Goal: Transaction & Acquisition: Register for event/course

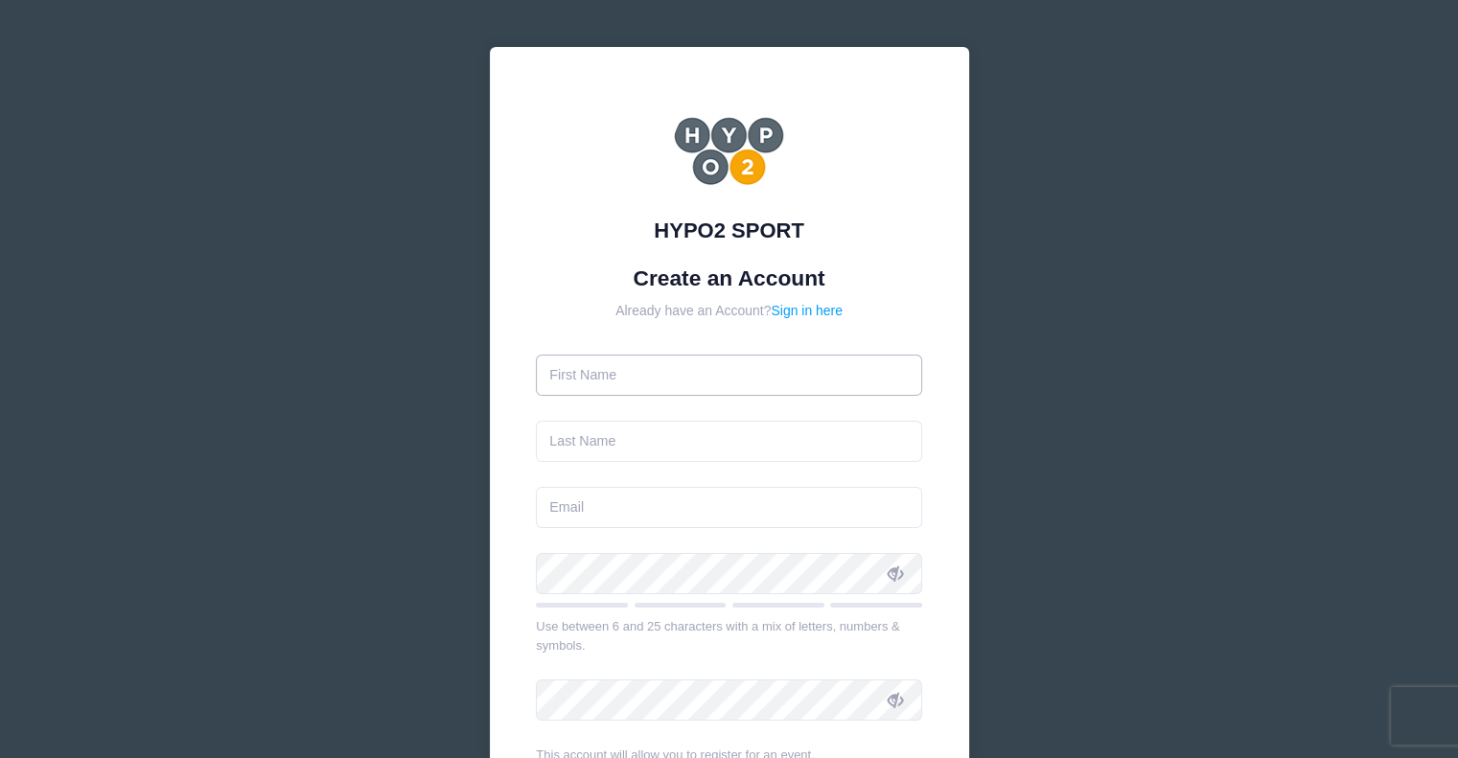
drag, startPoint x: 0, startPoint y: 0, endPoint x: 655, endPoint y: 381, distance: 757.4
click at [655, 381] on input "text" at bounding box center [729, 375] width 386 height 41
type input "[PERSON_NAME]"
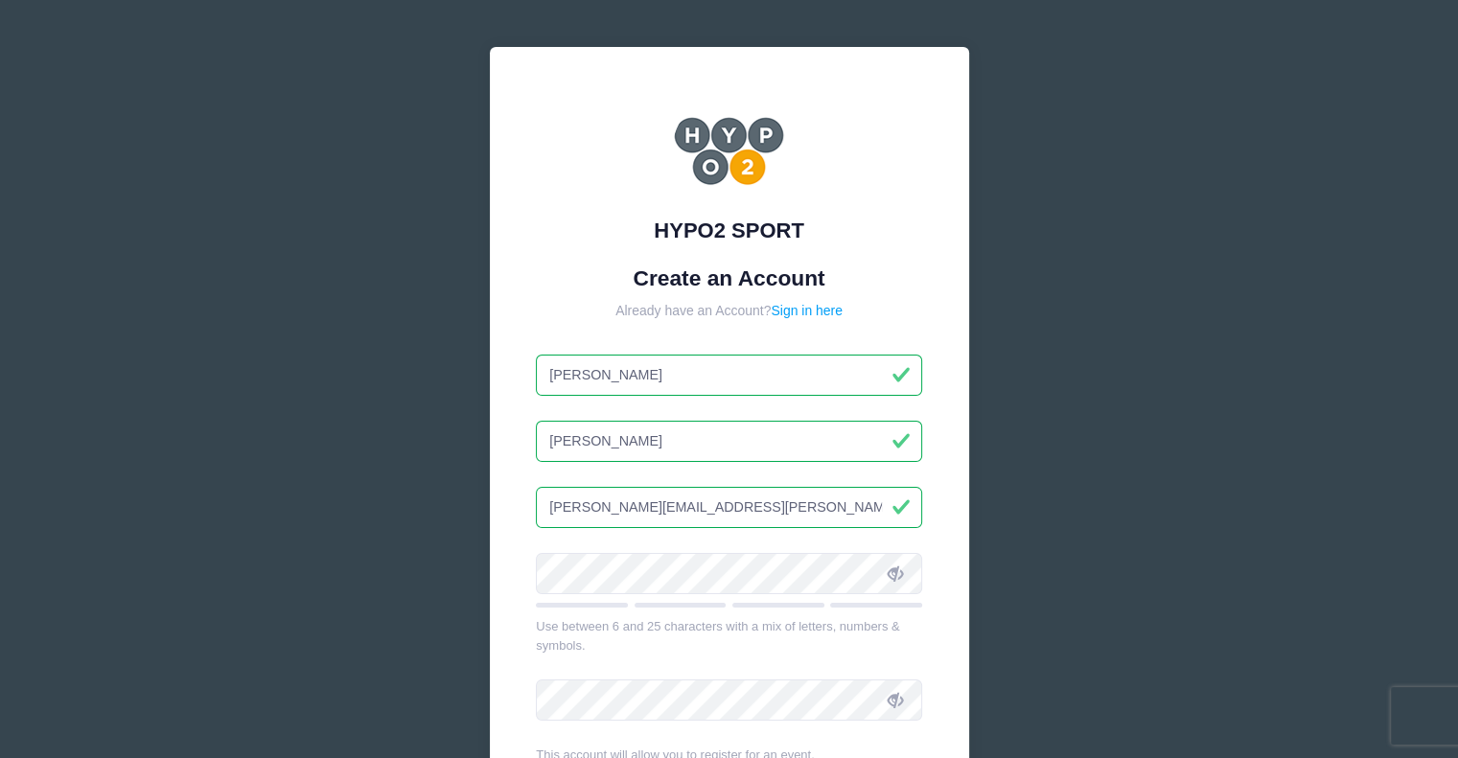
drag, startPoint x: 740, startPoint y: 512, endPoint x: 548, endPoint y: 521, distance: 191.9
click at [548, 521] on input "adam.stoermer@gmail.com" at bounding box center [729, 507] width 386 height 41
type input "[EMAIL_ADDRESS][DOMAIN_NAME]"
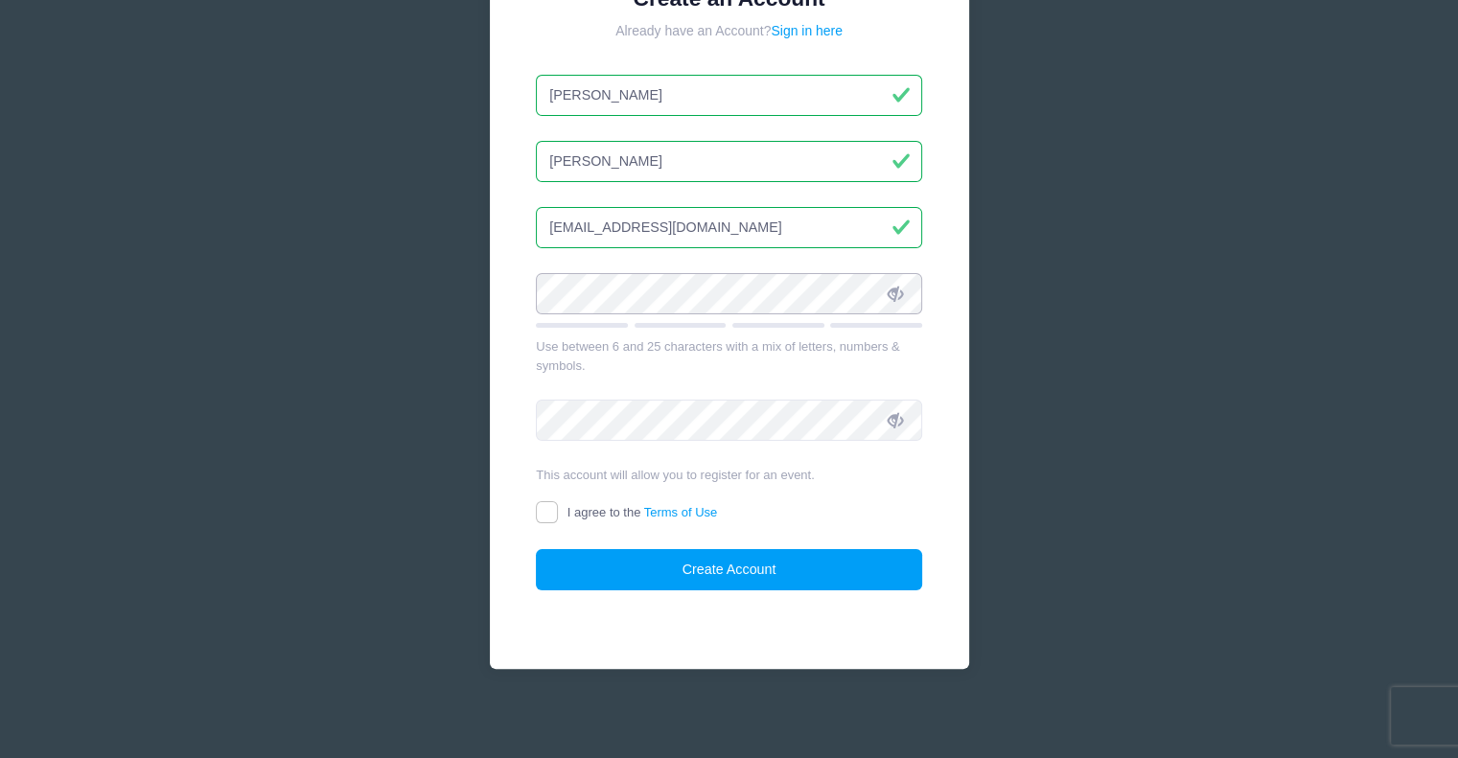
scroll to position [282, 0]
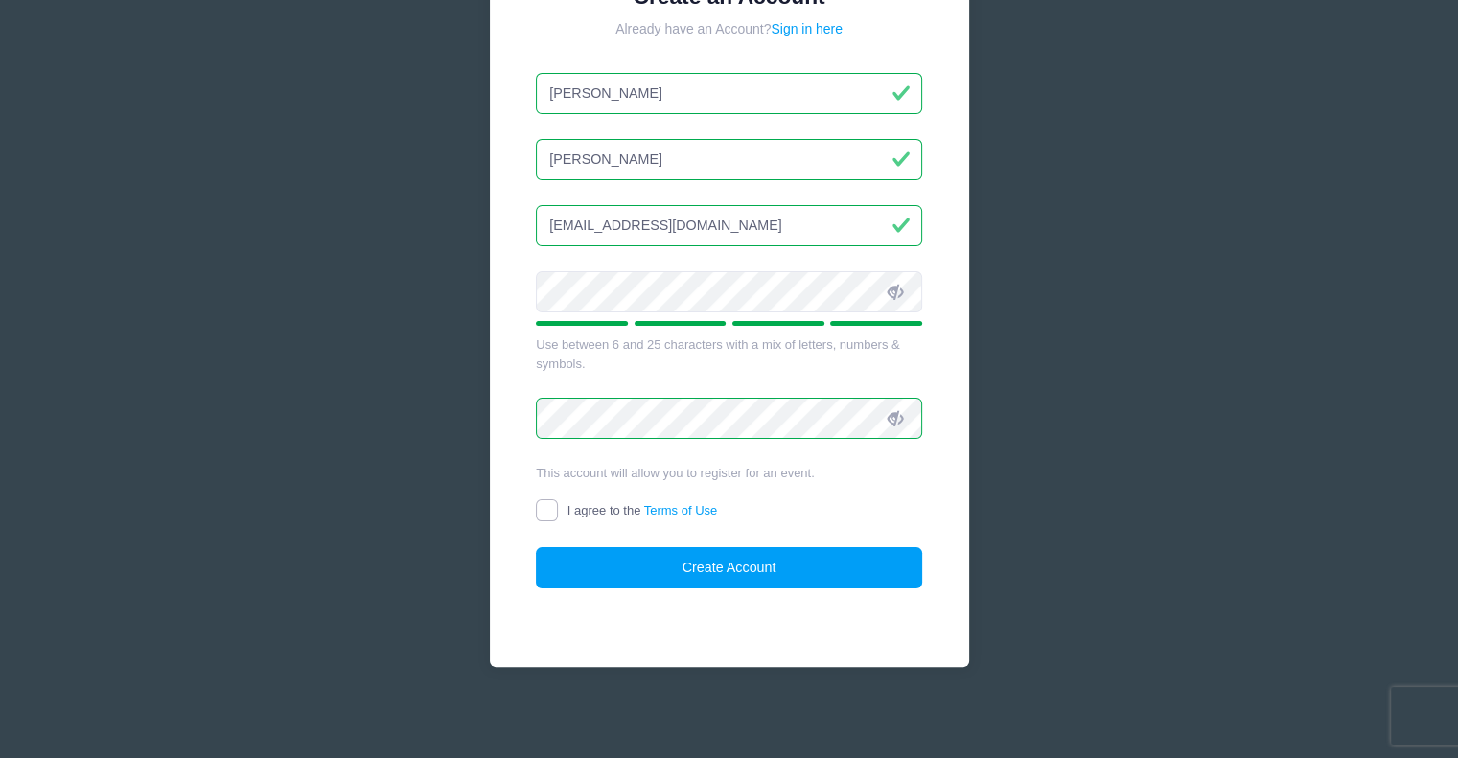
click at [554, 506] on input "I agree to the Terms of Use" at bounding box center [547, 510] width 22 height 22
checkbox input "true"
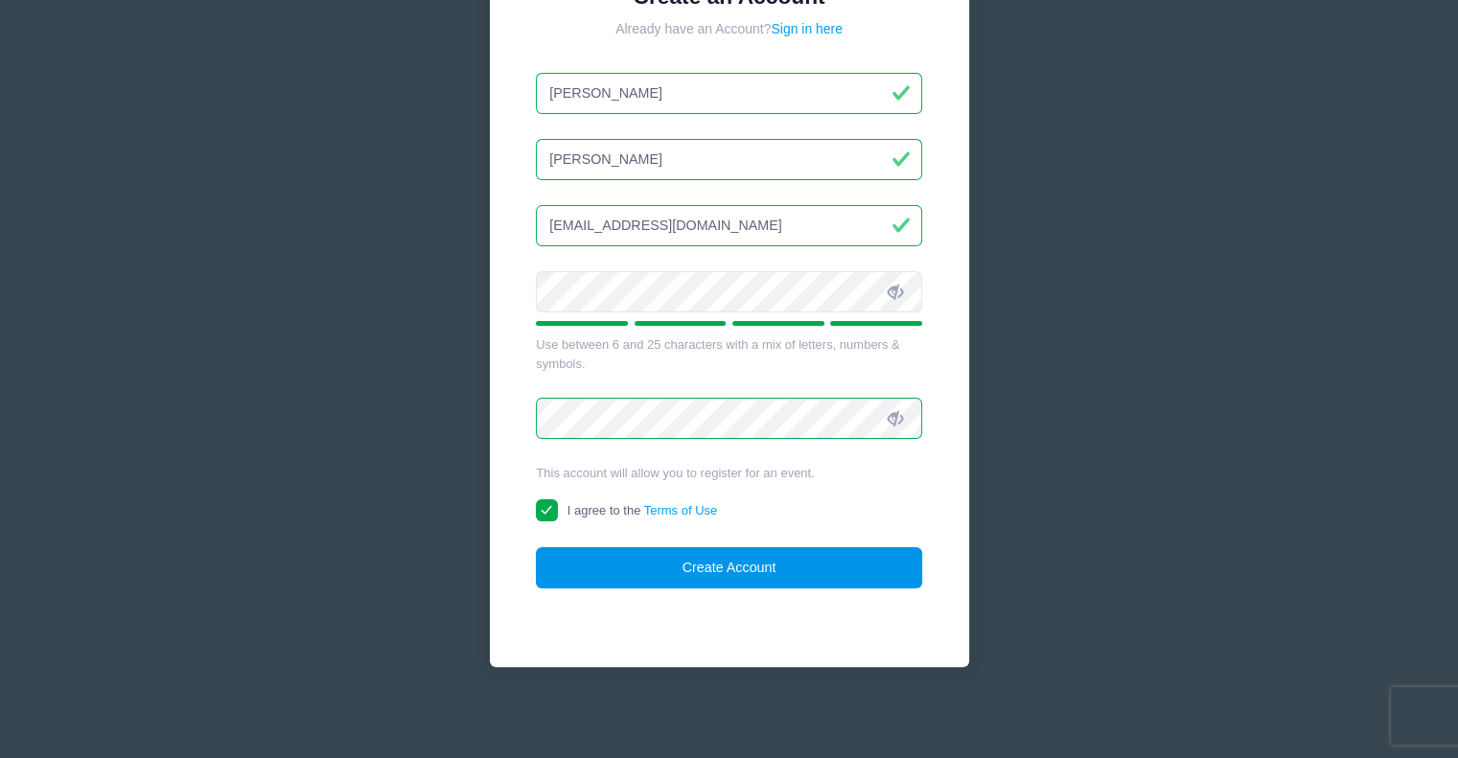
click at [822, 567] on button "Create Account" at bounding box center [729, 567] width 386 height 41
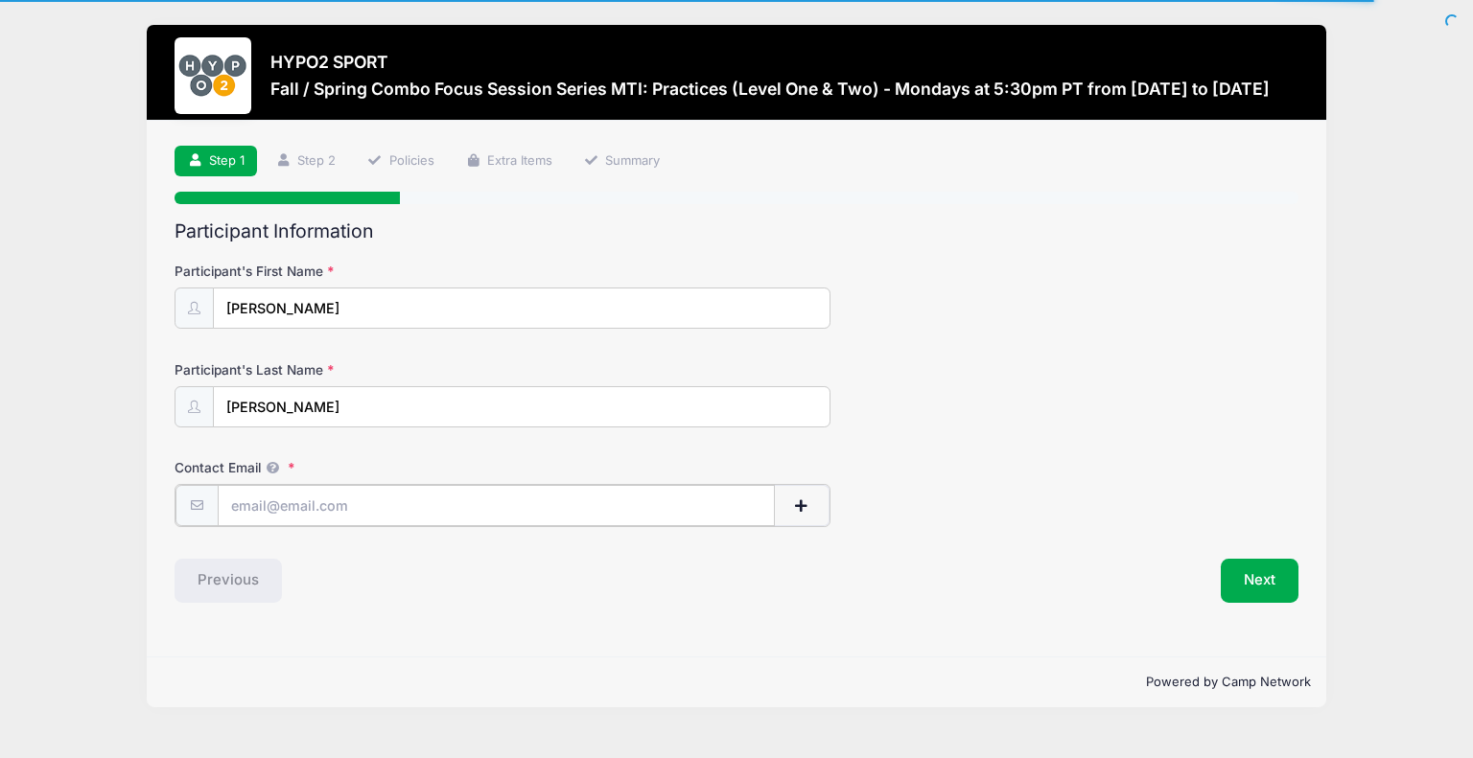
click at [384, 500] on input "Contact Email" at bounding box center [496, 505] width 557 height 41
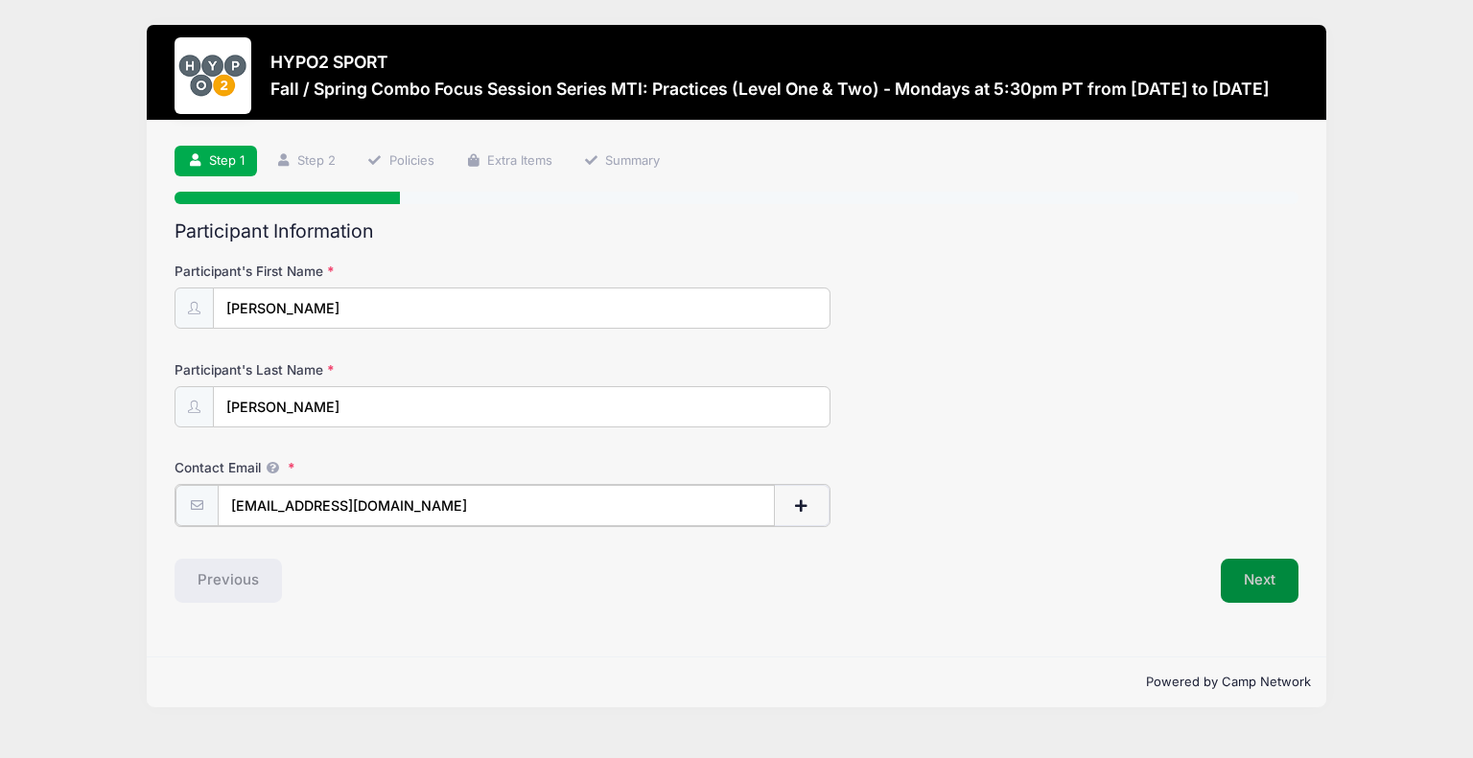
type input "[EMAIL_ADDRESS][DOMAIN_NAME]"
click at [1266, 584] on button "Next" at bounding box center [1259, 579] width 78 height 44
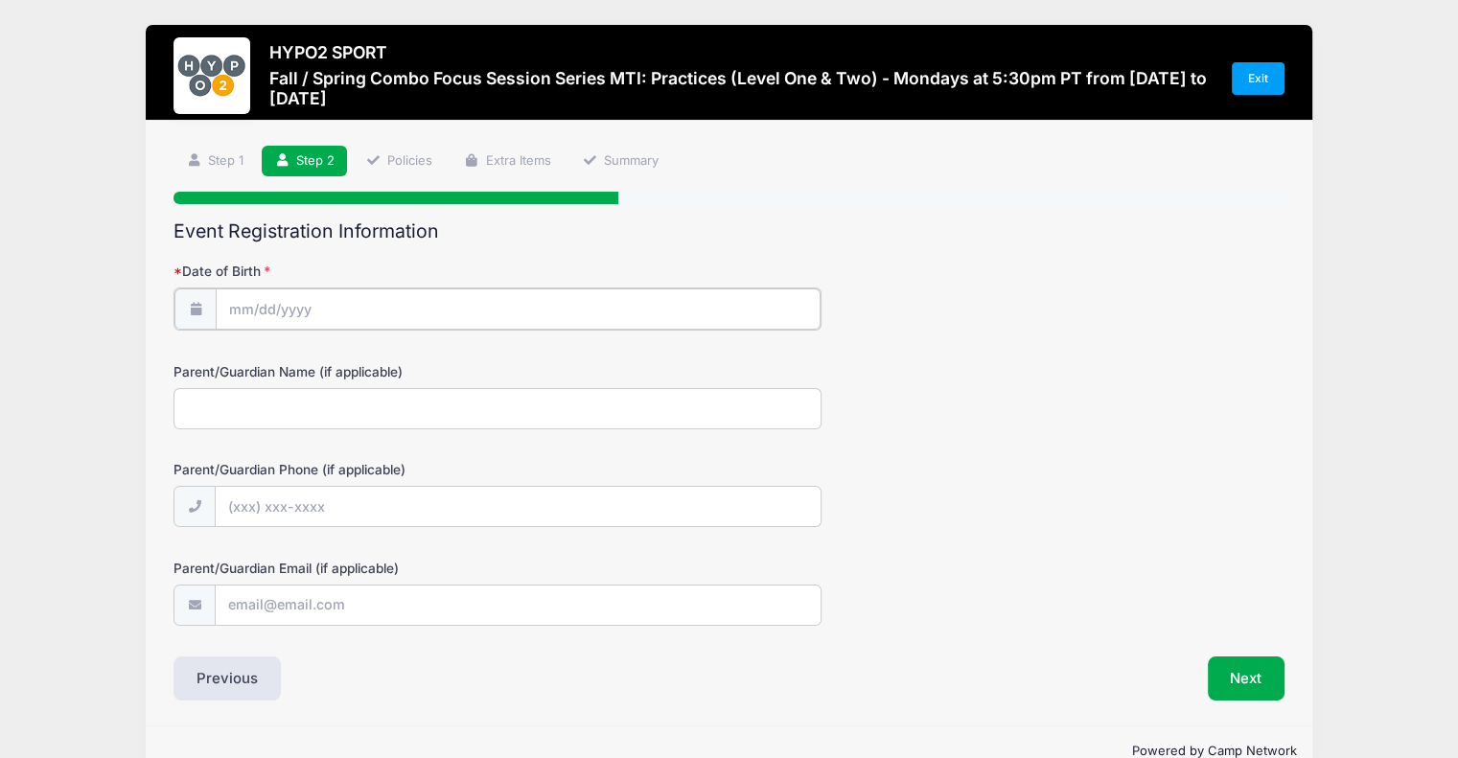
click at [290, 307] on input "Date of Birth" at bounding box center [518, 309] width 605 height 41
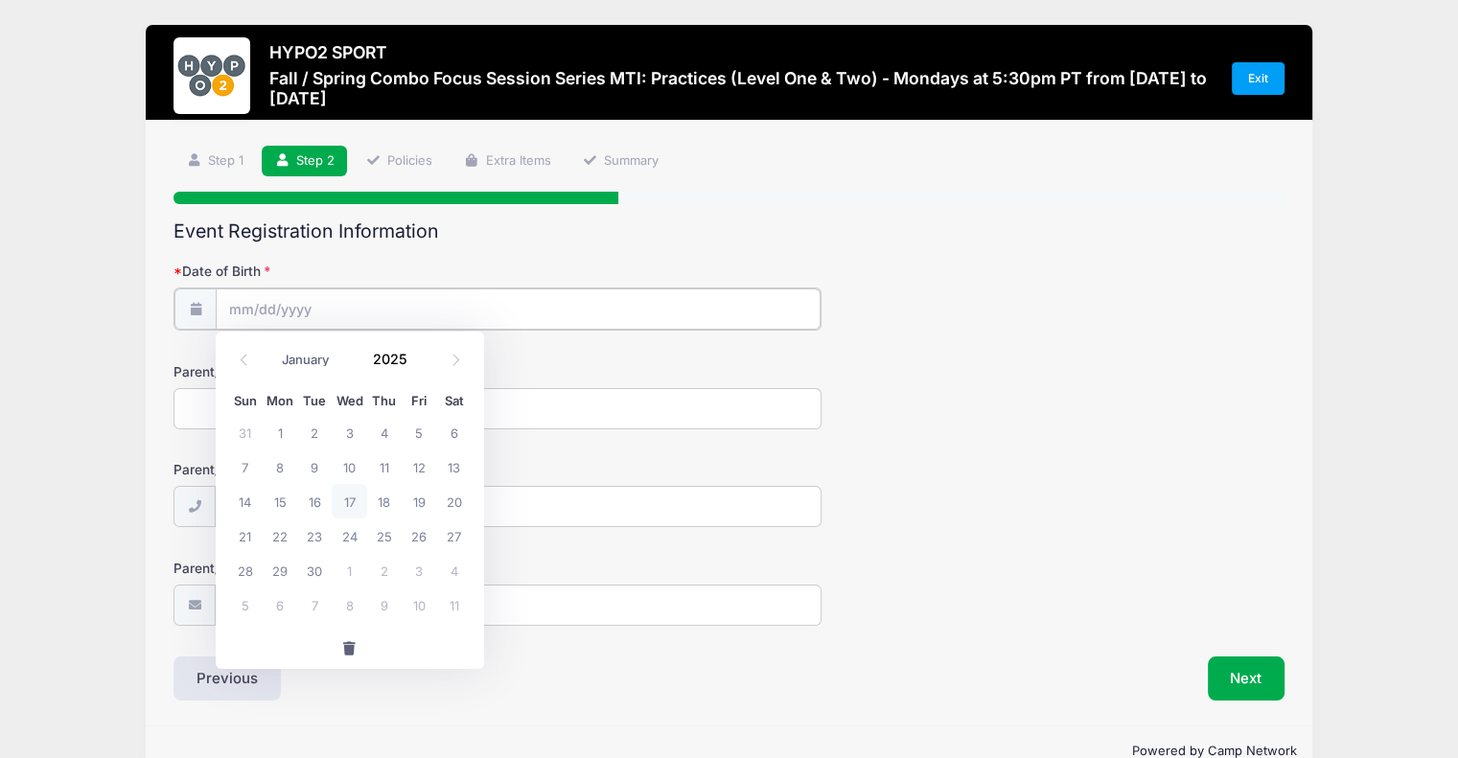
click at [253, 299] on input "Date of Birth" at bounding box center [518, 309] width 605 height 41
click at [411, 356] on input "2025" at bounding box center [395, 359] width 62 height 29
click at [402, 360] on input "2025" at bounding box center [395, 359] width 62 height 29
click at [418, 363] on span at bounding box center [419, 367] width 13 height 14
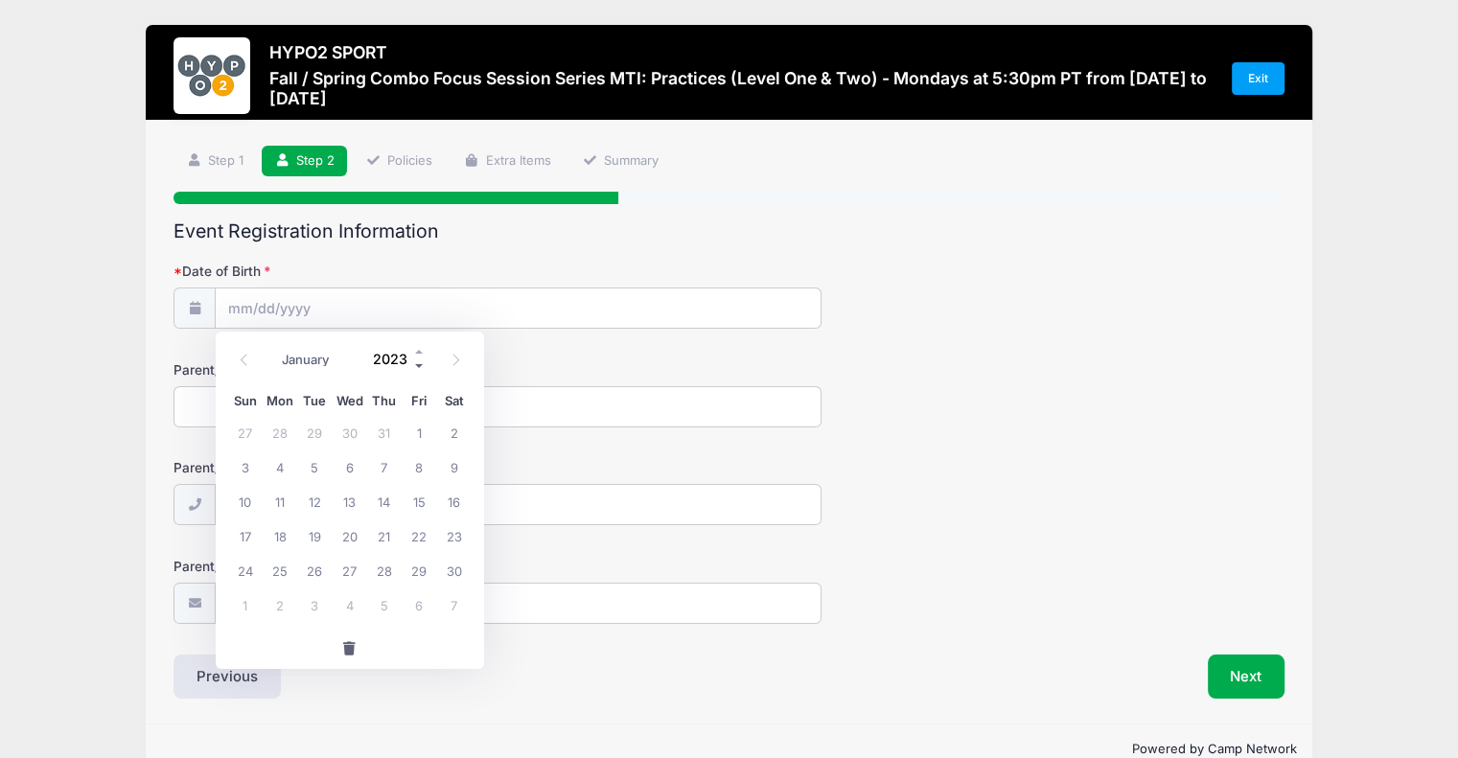
click at [418, 363] on span at bounding box center [419, 367] width 13 height 14
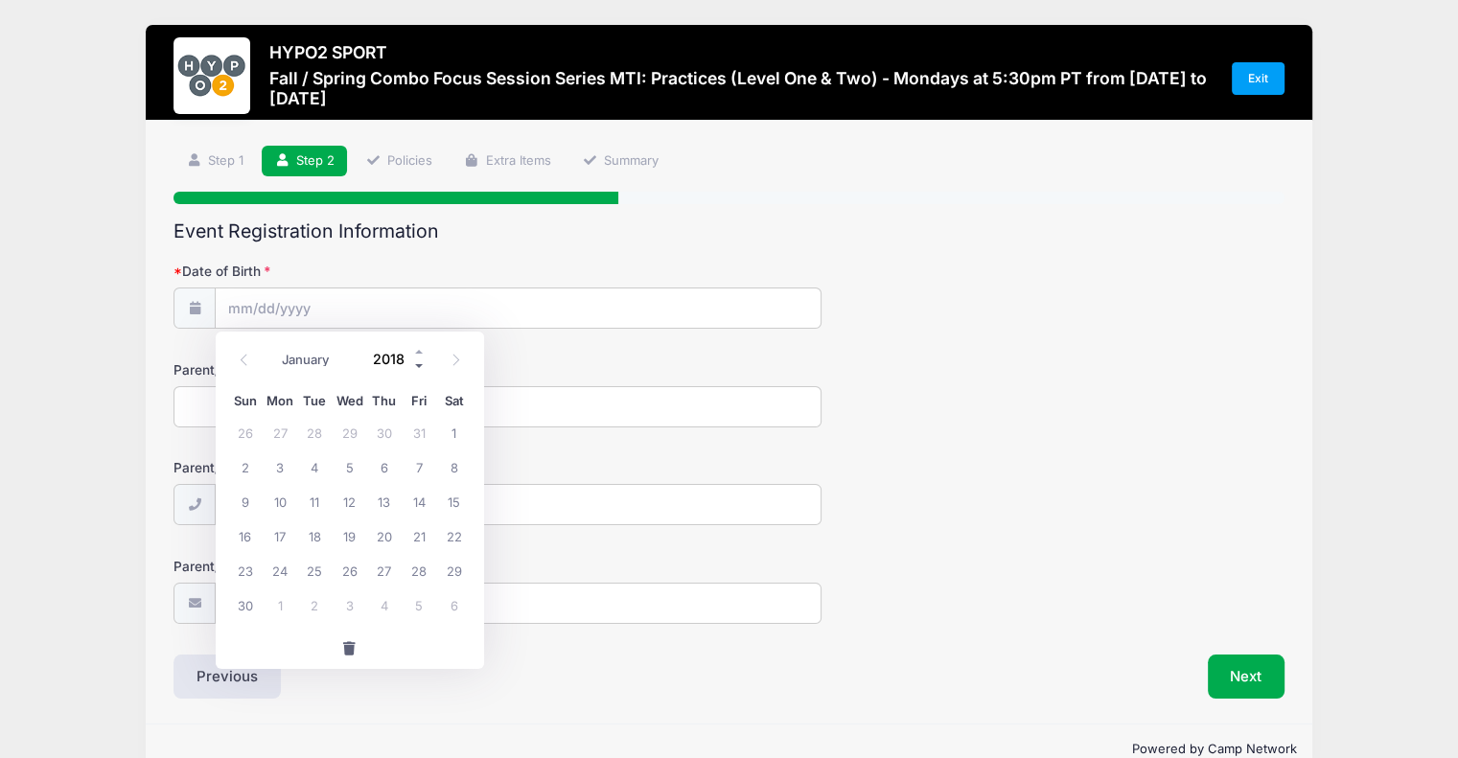
click at [418, 363] on span at bounding box center [419, 367] width 13 height 14
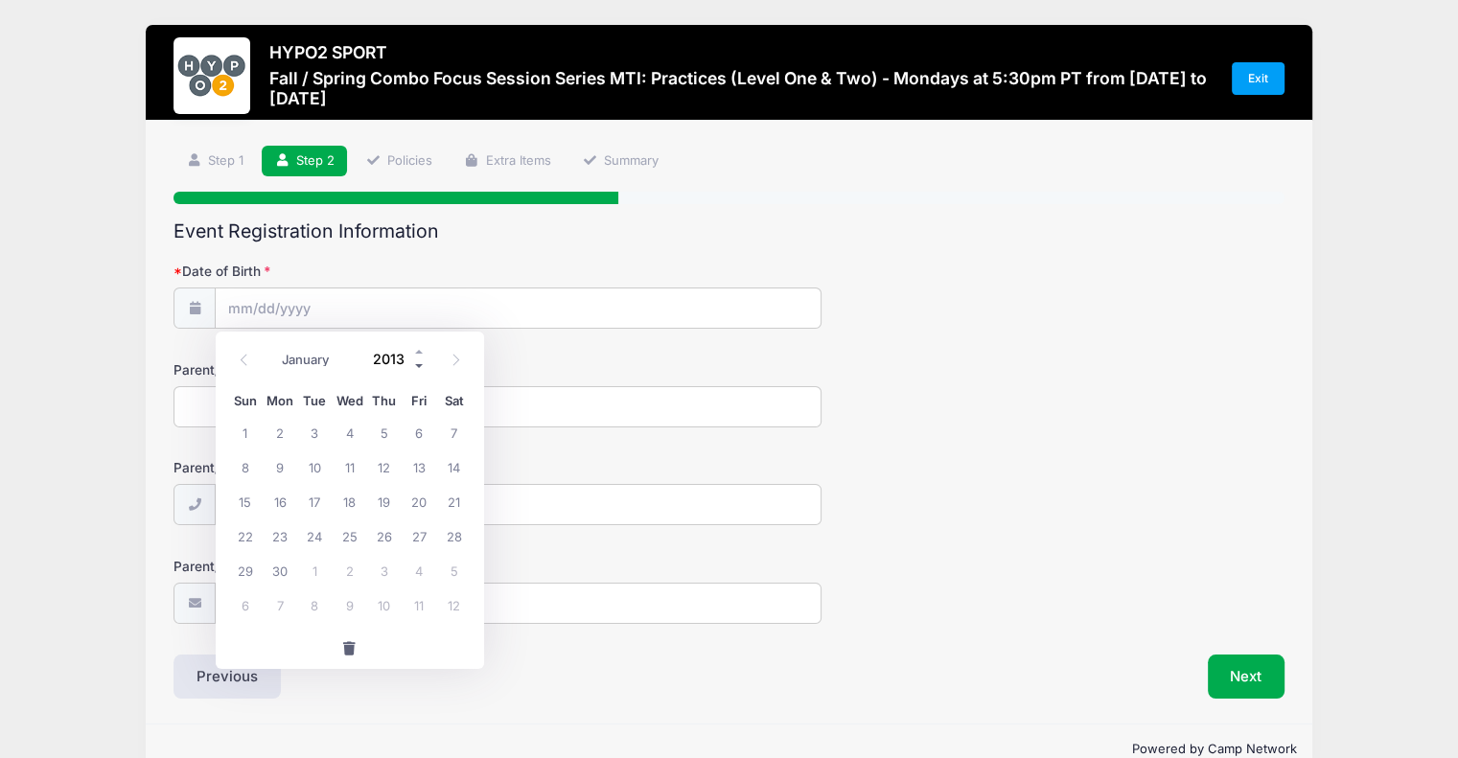
click at [418, 363] on span at bounding box center [419, 367] width 13 height 14
drag, startPoint x: 397, startPoint y: 351, endPoint x: 406, endPoint y: 360, distance: 13.6
click at [397, 353] on input "2011" at bounding box center [395, 359] width 62 height 29
type input "1981"
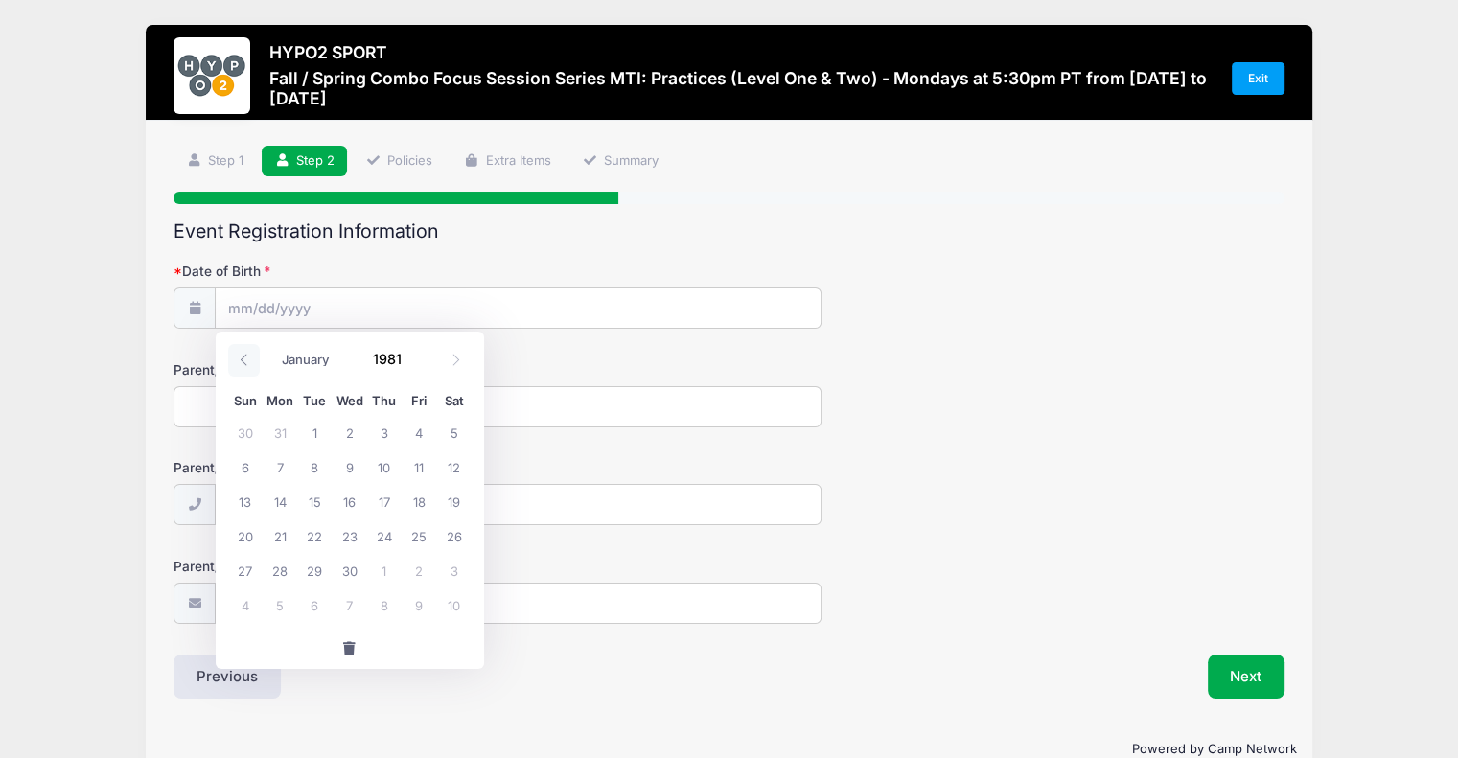
click at [242, 354] on icon at bounding box center [244, 360] width 12 height 12
select select "7"
click at [343, 575] on span "26" at bounding box center [349, 570] width 35 height 35
type input "08/26/1981"
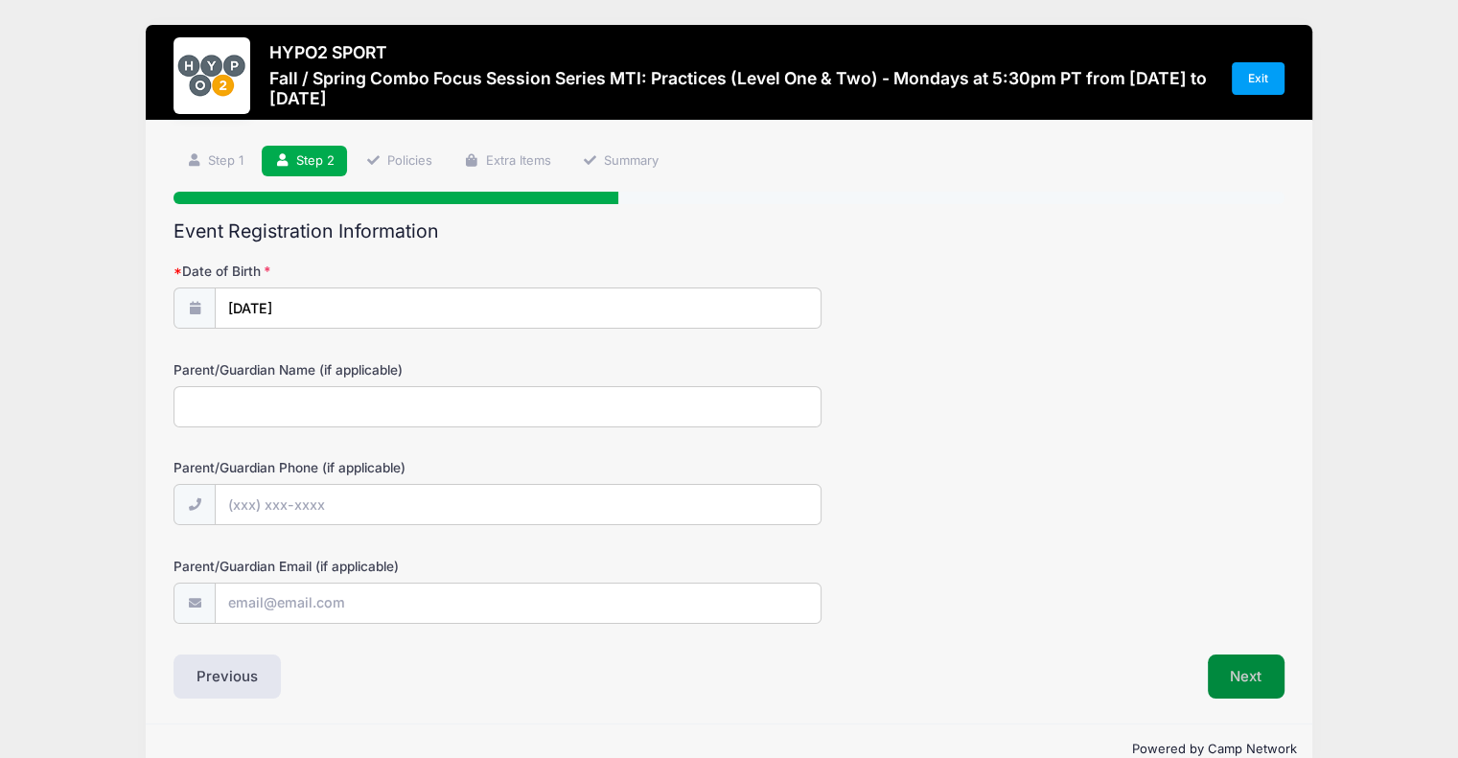
click at [1242, 671] on button "Next" at bounding box center [1247, 677] width 78 height 44
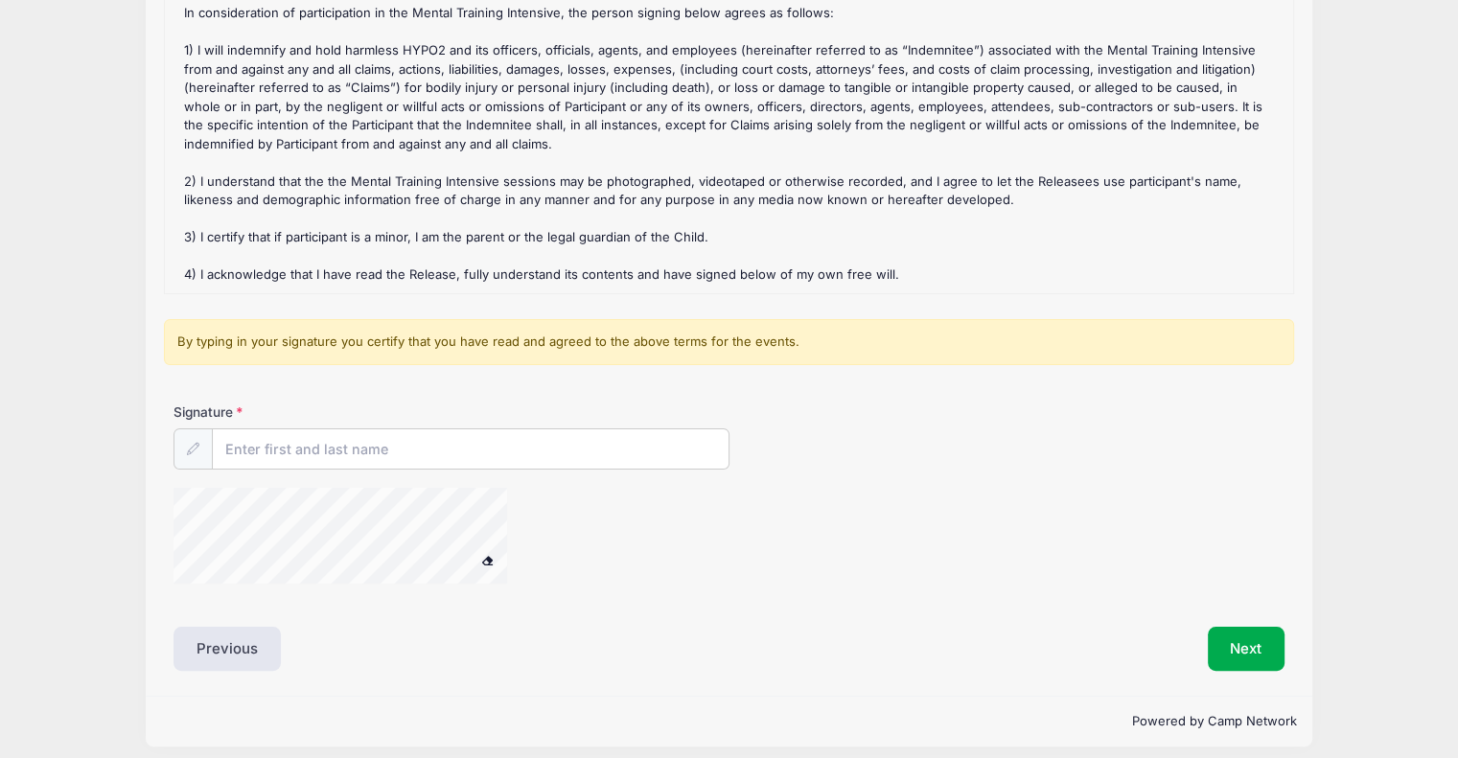
scroll to position [272, 0]
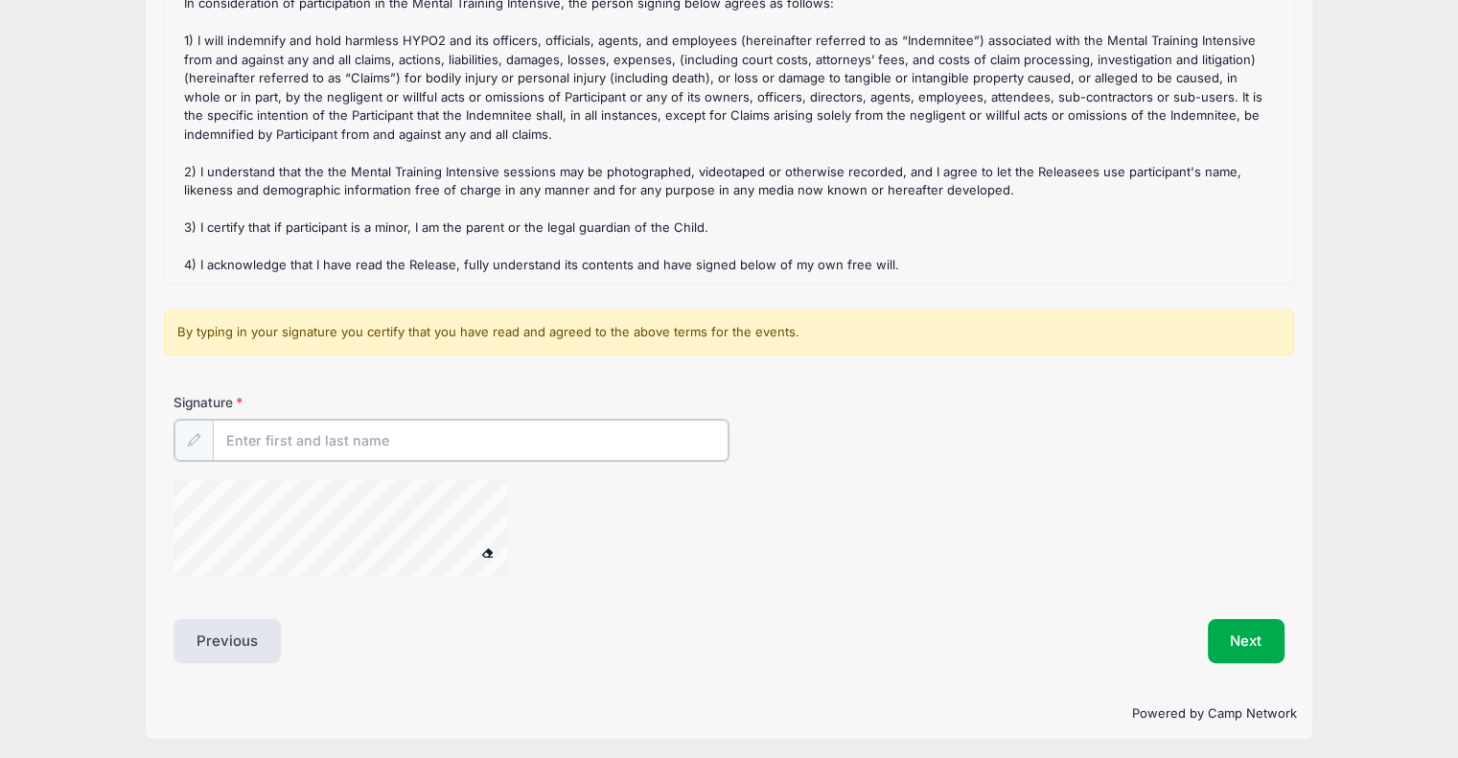
click at [371, 441] on input "Signature" at bounding box center [471, 440] width 516 height 41
type input "adam stoermer"
click at [1239, 638] on button "Next" at bounding box center [1247, 639] width 78 height 44
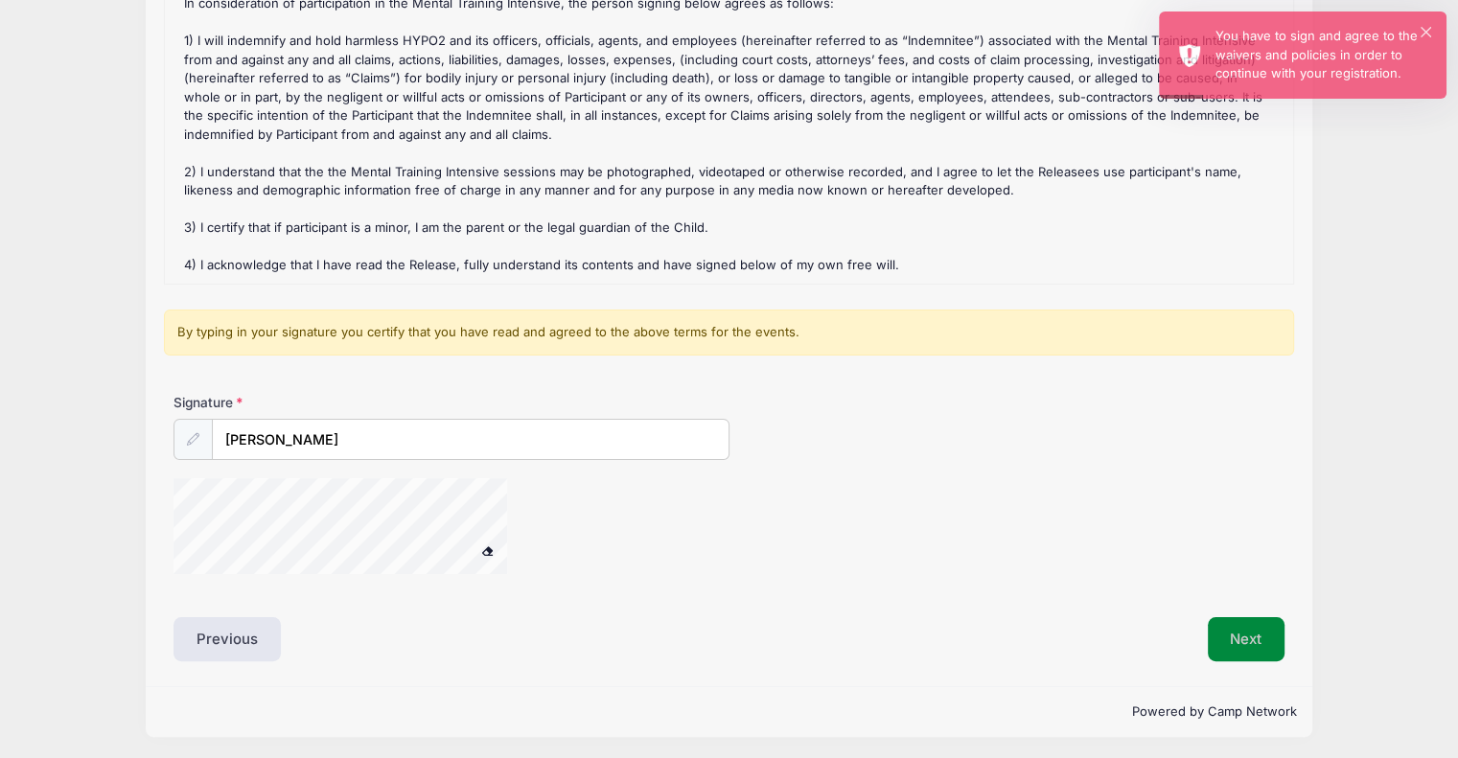
click at [1247, 632] on button "Next" at bounding box center [1247, 639] width 78 height 44
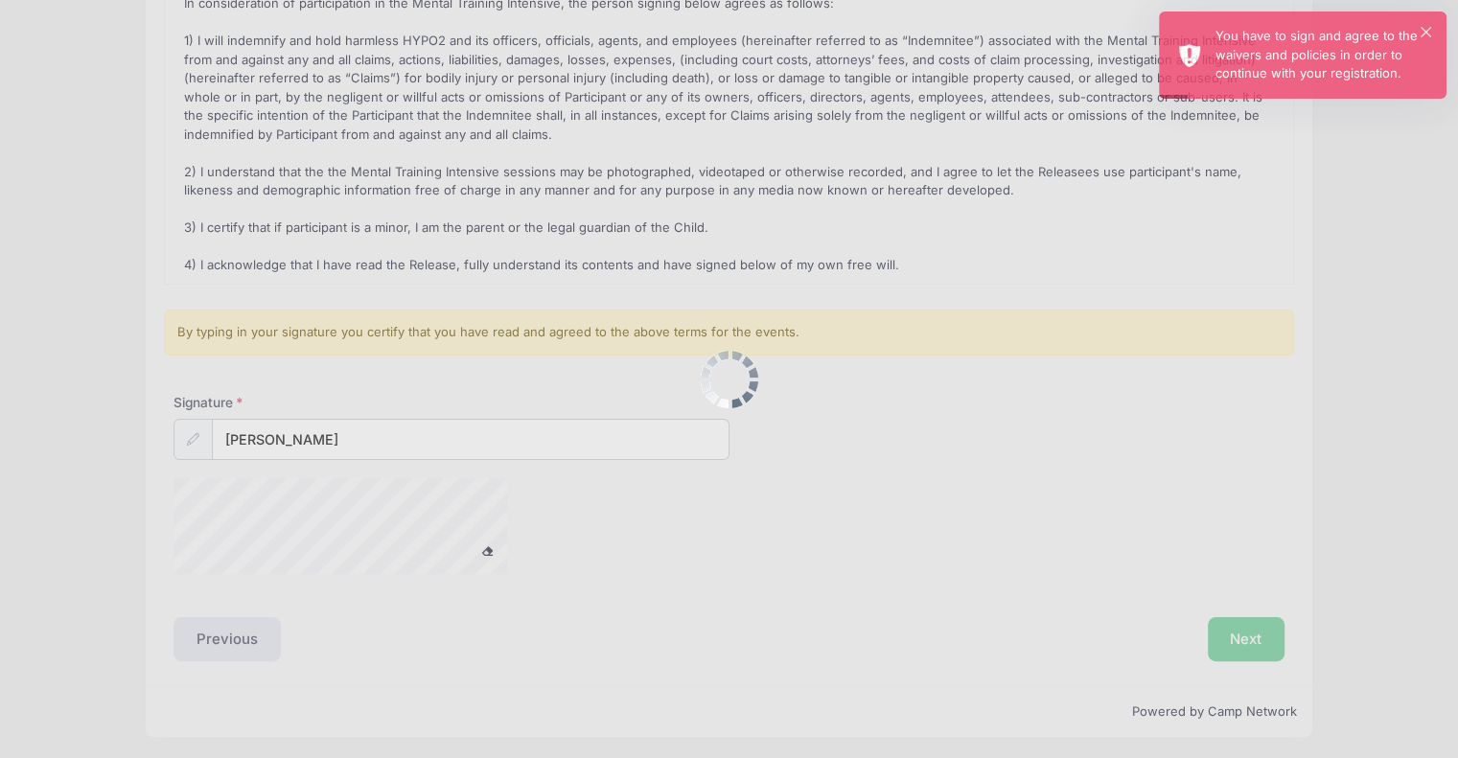
scroll to position [0, 0]
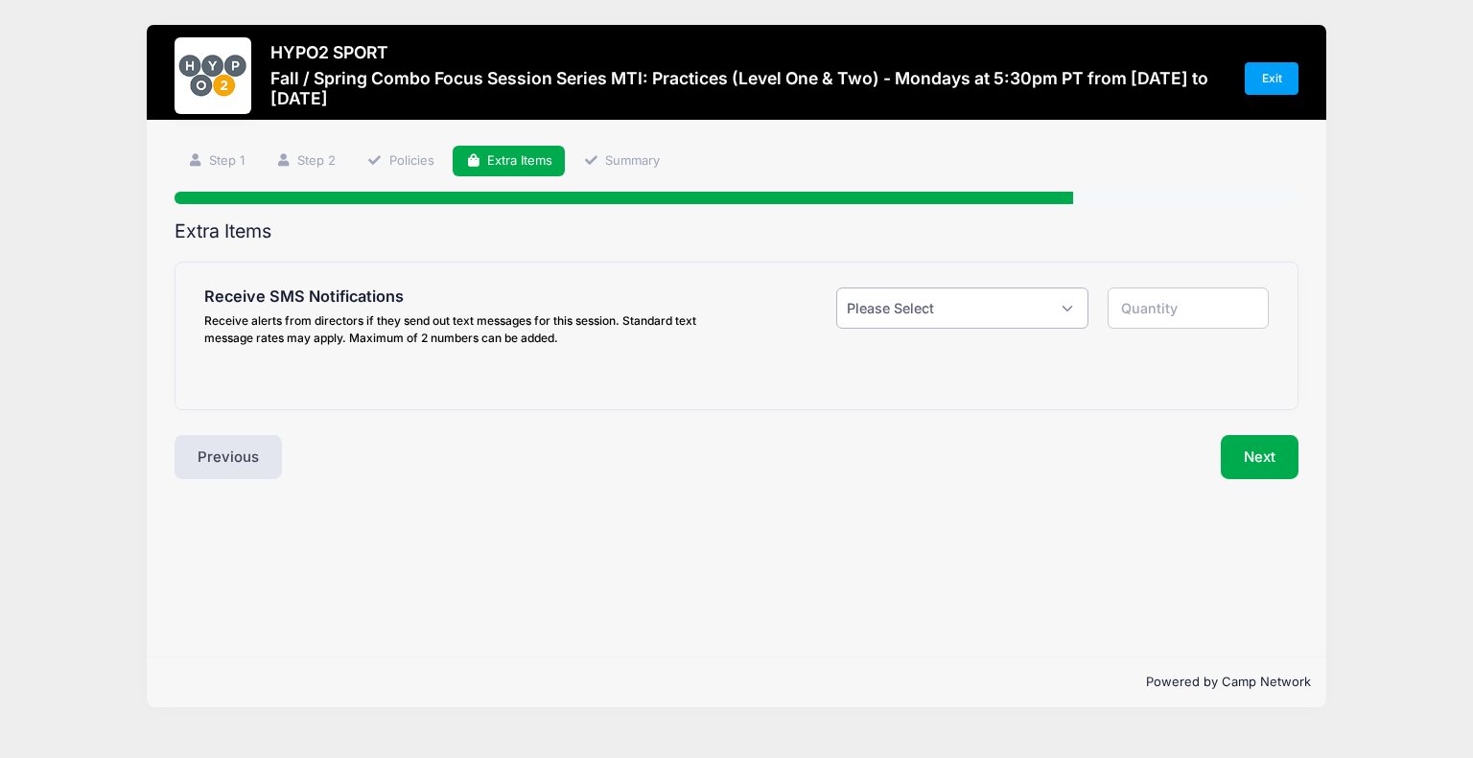
click at [932, 302] on select "Please Select Yes ($0.00) No" at bounding box center [962, 308] width 252 height 41
select select "1"
click at [836, 288] on select "Please Select Yes ($0.00) No" at bounding box center [962, 308] width 252 height 41
type input "1"
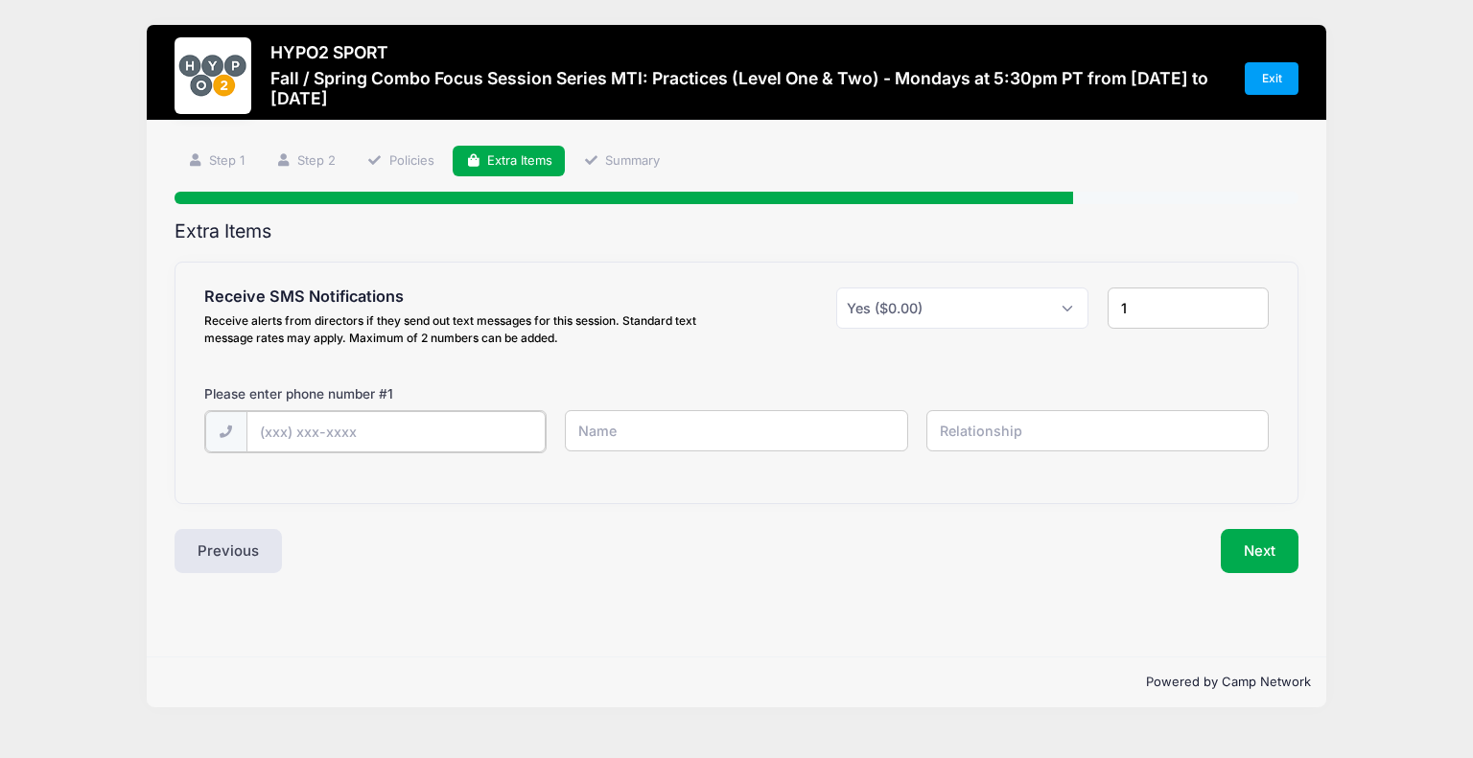
click at [292, 429] on input "text" at bounding box center [395, 431] width 299 height 41
click at [784, 485] on div "Receive SMS Notifications Receive alerts from directors if they send out text m…" at bounding box center [736, 382] width 1122 height 239
click at [761, 425] on input "text" at bounding box center [736, 430] width 342 height 41
click at [388, 426] on input "(918" at bounding box center [395, 431] width 299 height 41
type input "(918) 935-4456"
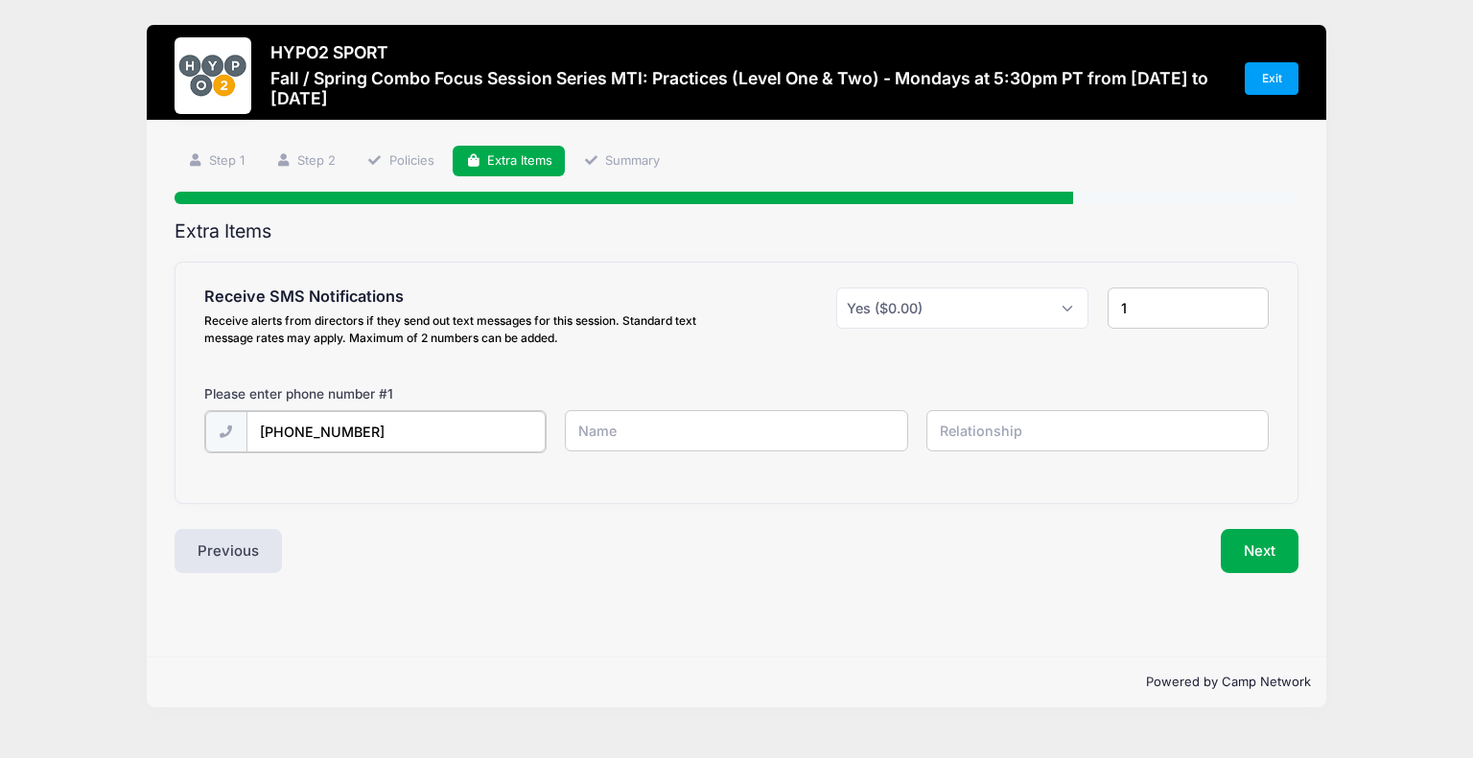
type input "Adam"
click at [990, 434] on input "text" at bounding box center [1097, 430] width 342 height 41
click at [1032, 435] on input "text" at bounding box center [1097, 430] width 342 height 41
click at [1272, 557] on button "Next" at bounding box center [1259, 549] width 78 height 44
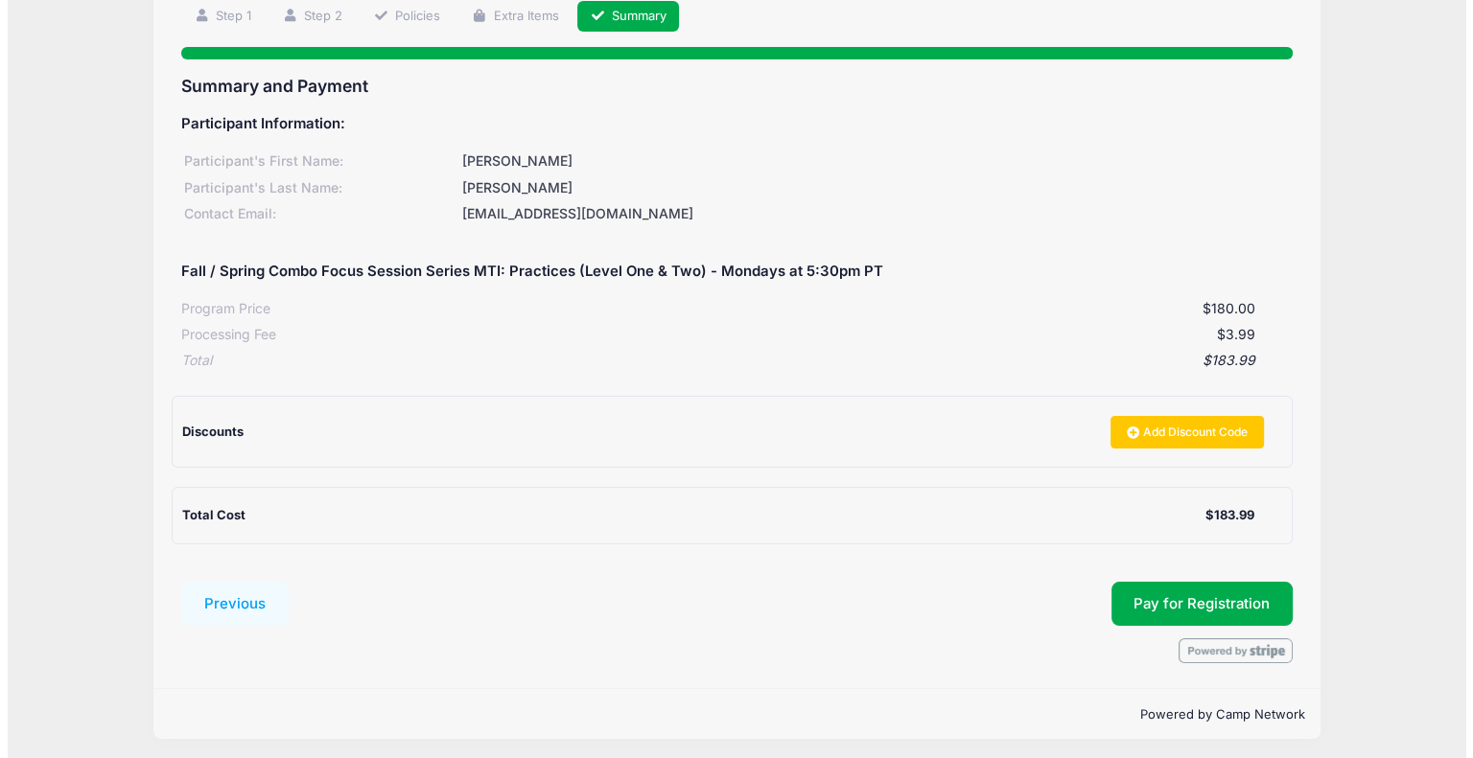
scroll to position [150, 0]
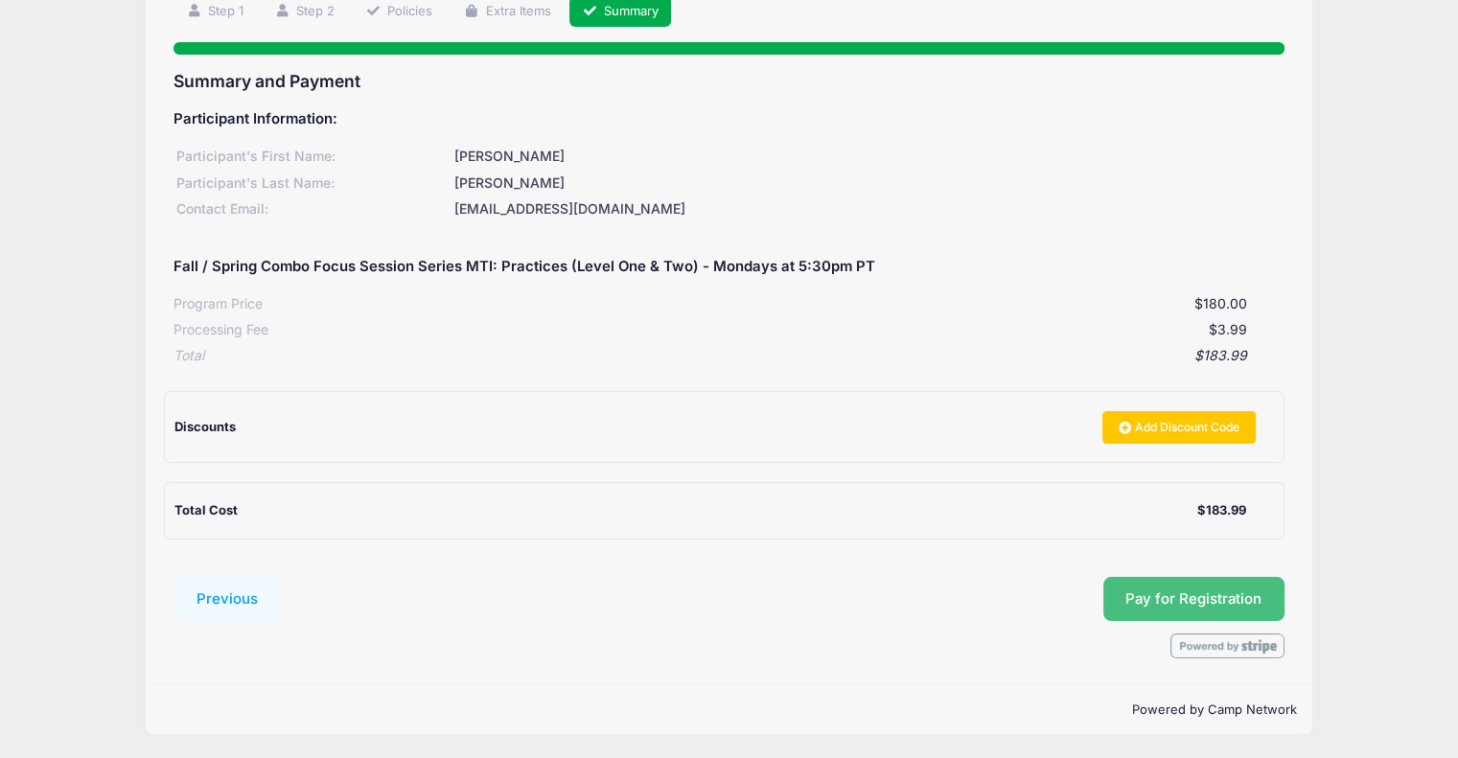
click at [1173, 592] on button "Pay for Registration" at bounding box center [1194, 599] width 182 height 44
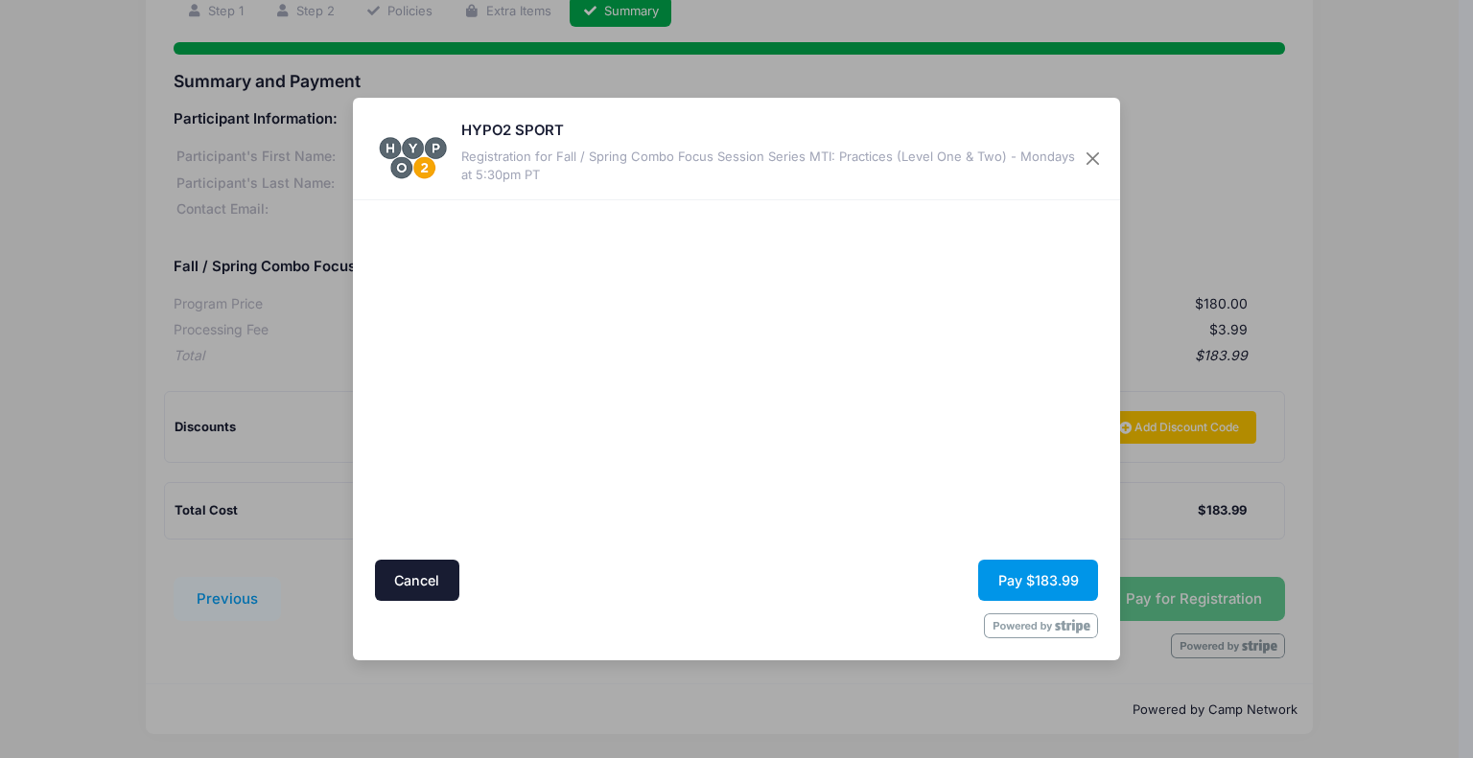
click at [1068, 591] on button "Pay $183.99" at bounding box center [1038, 580] width 120 height 41
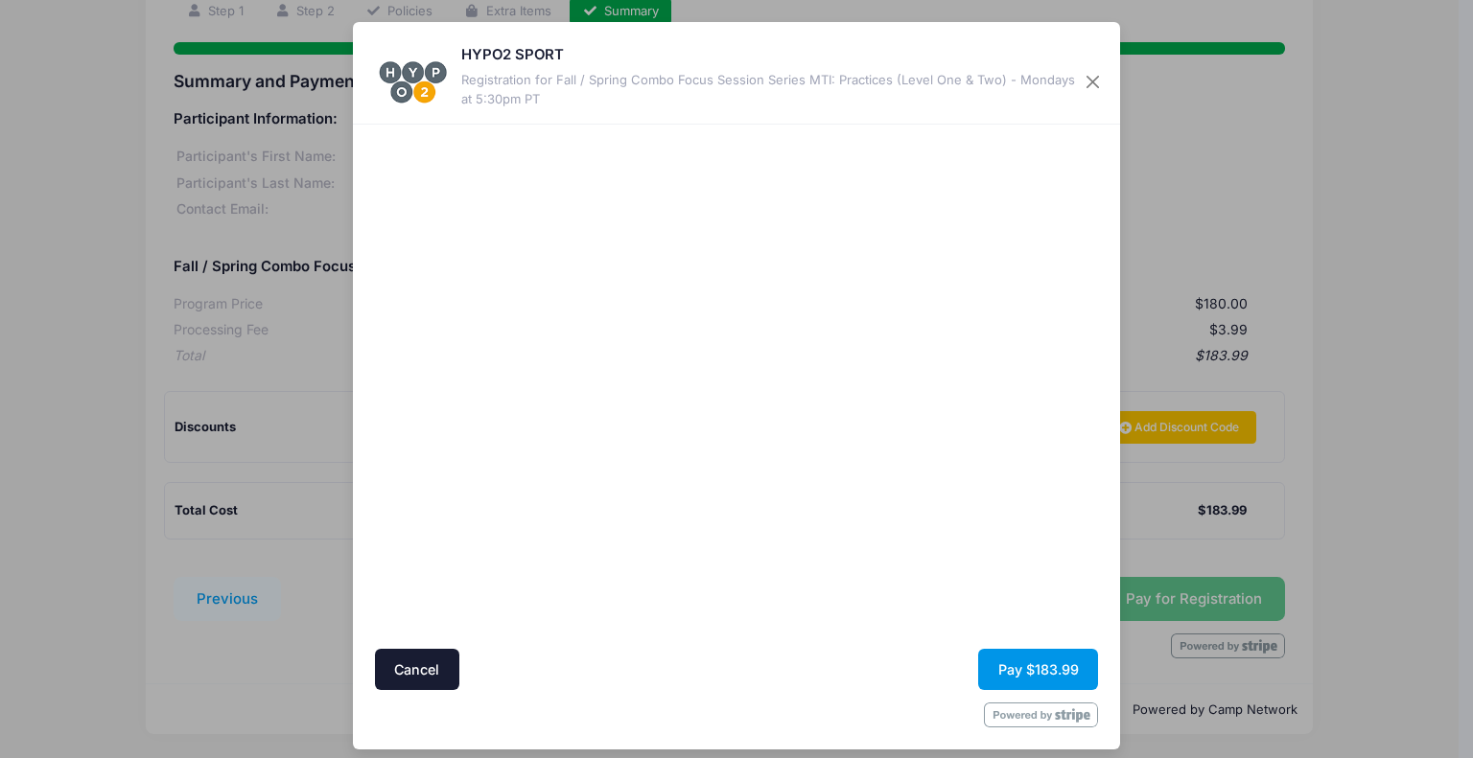
click at [1039, 682] on button "Pay $183.99" at bounding box center [1038, 669] width 120 height 41
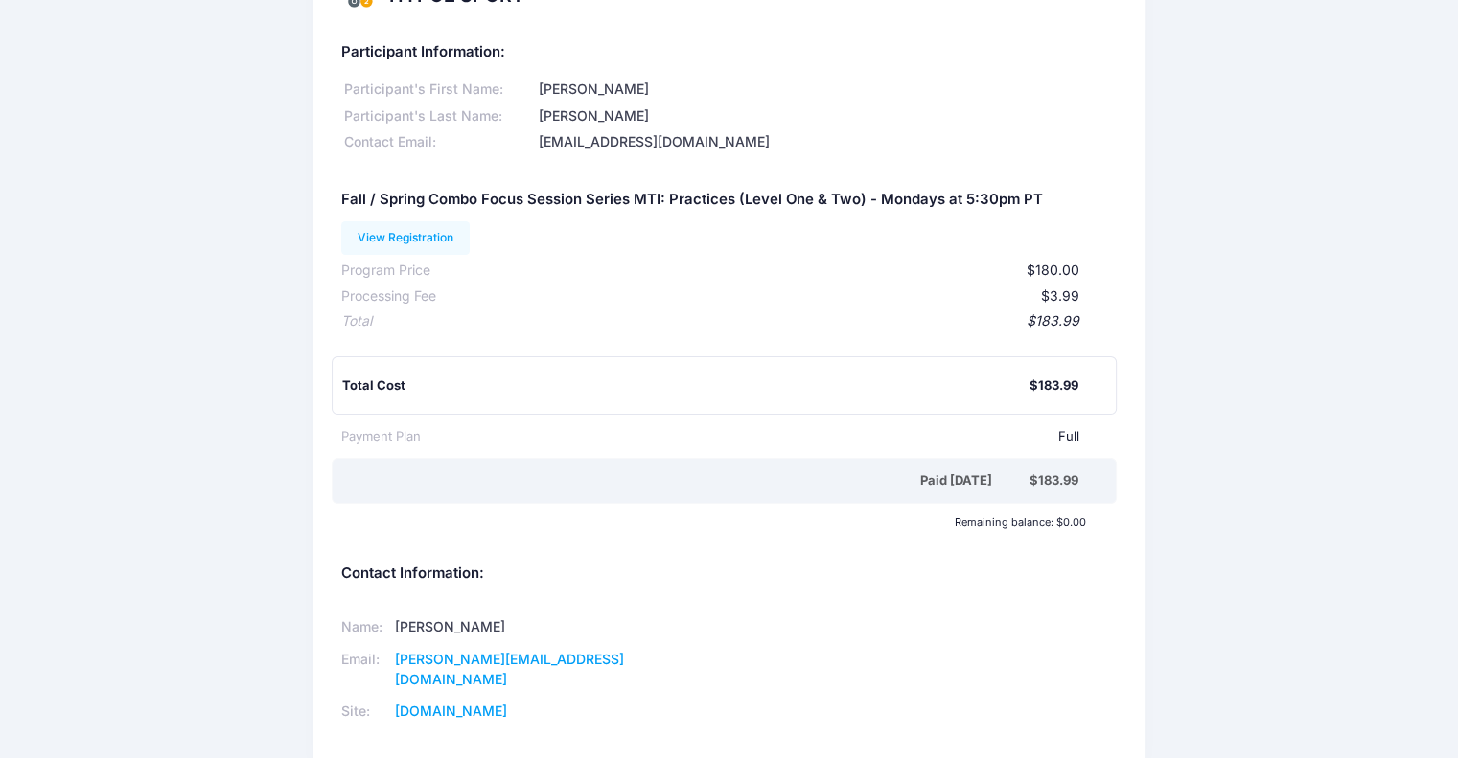
scroll to position [146, 0]
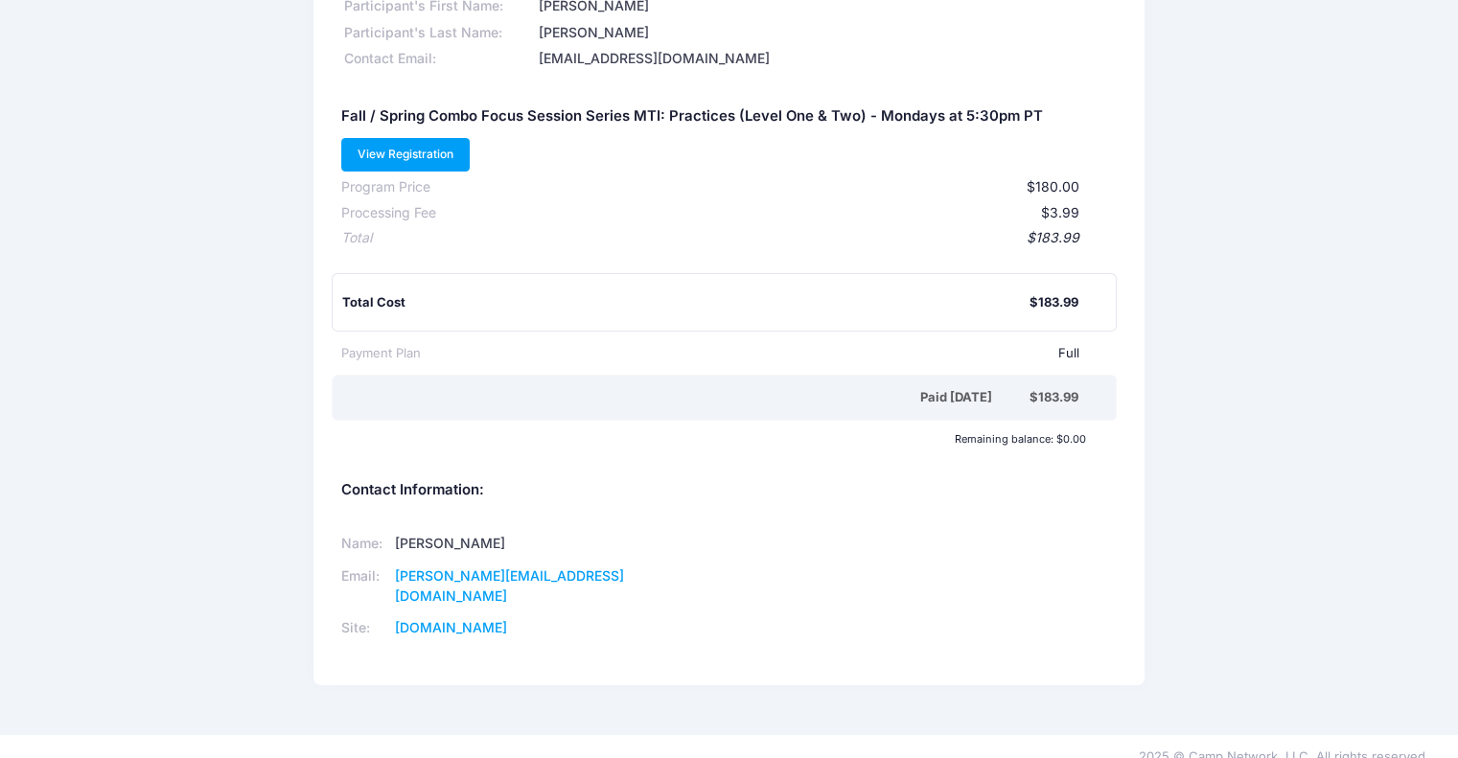
click at [415, 168] on link "View Registration" at bounding box center [405, 154] width 129 height 33
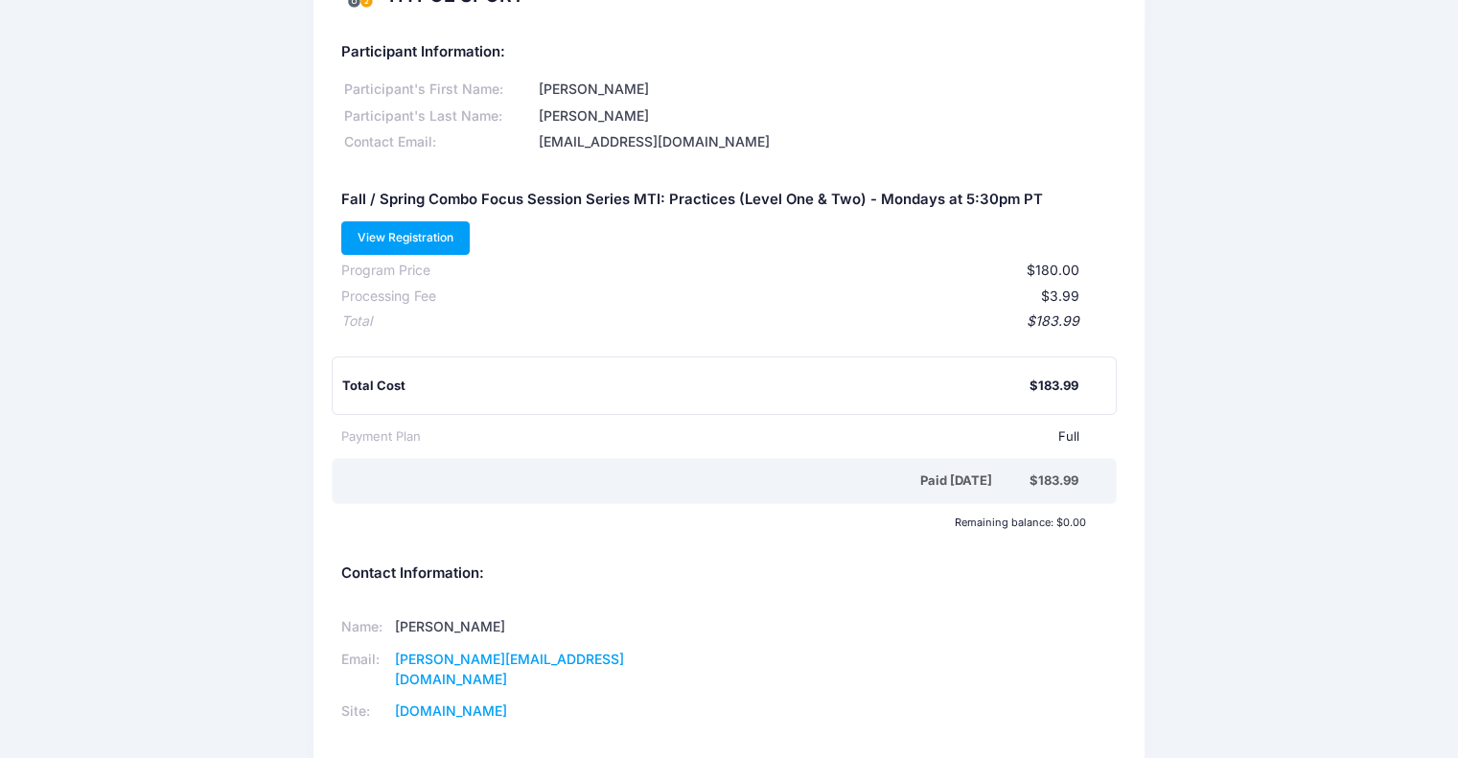
scroll to position [0, 0]
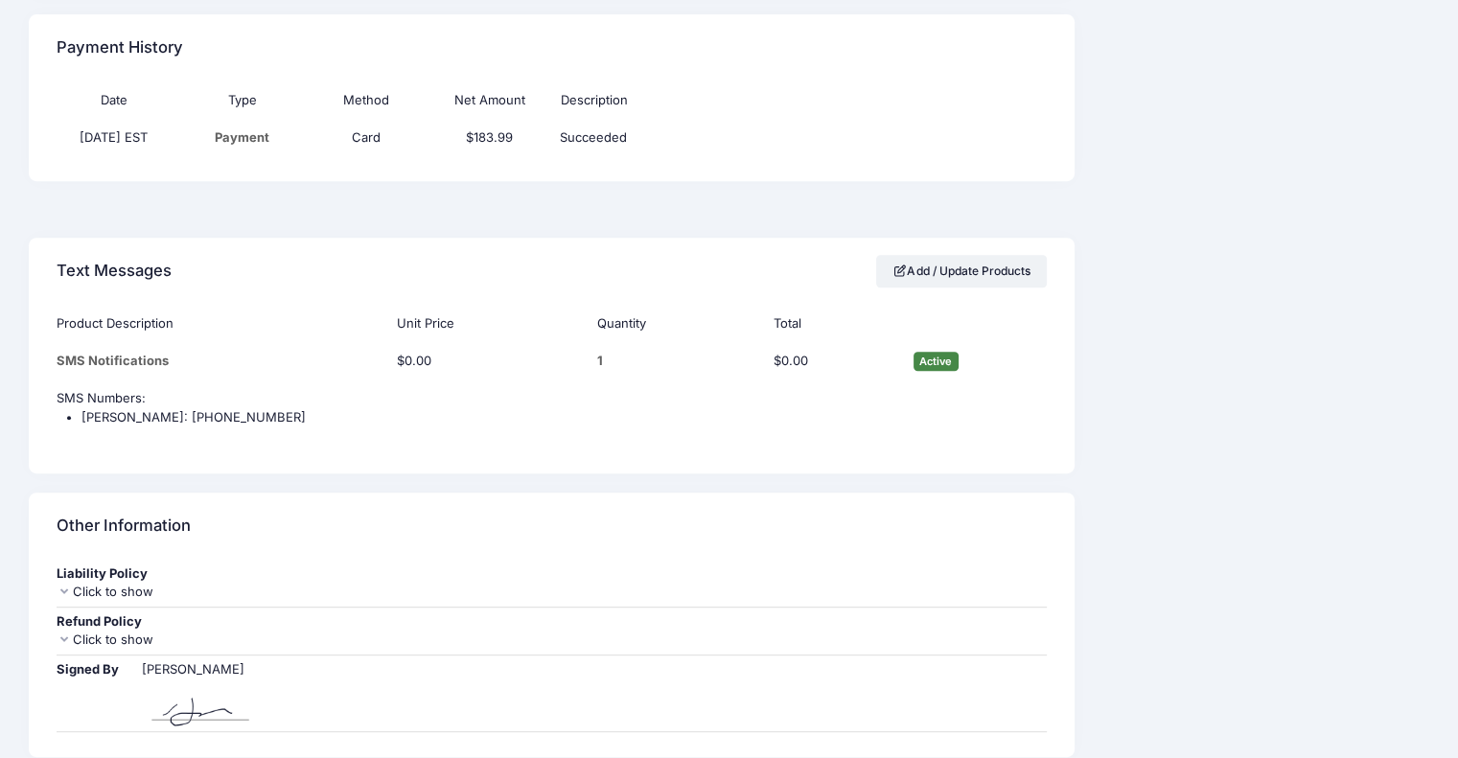
scroll to position [894, 0]
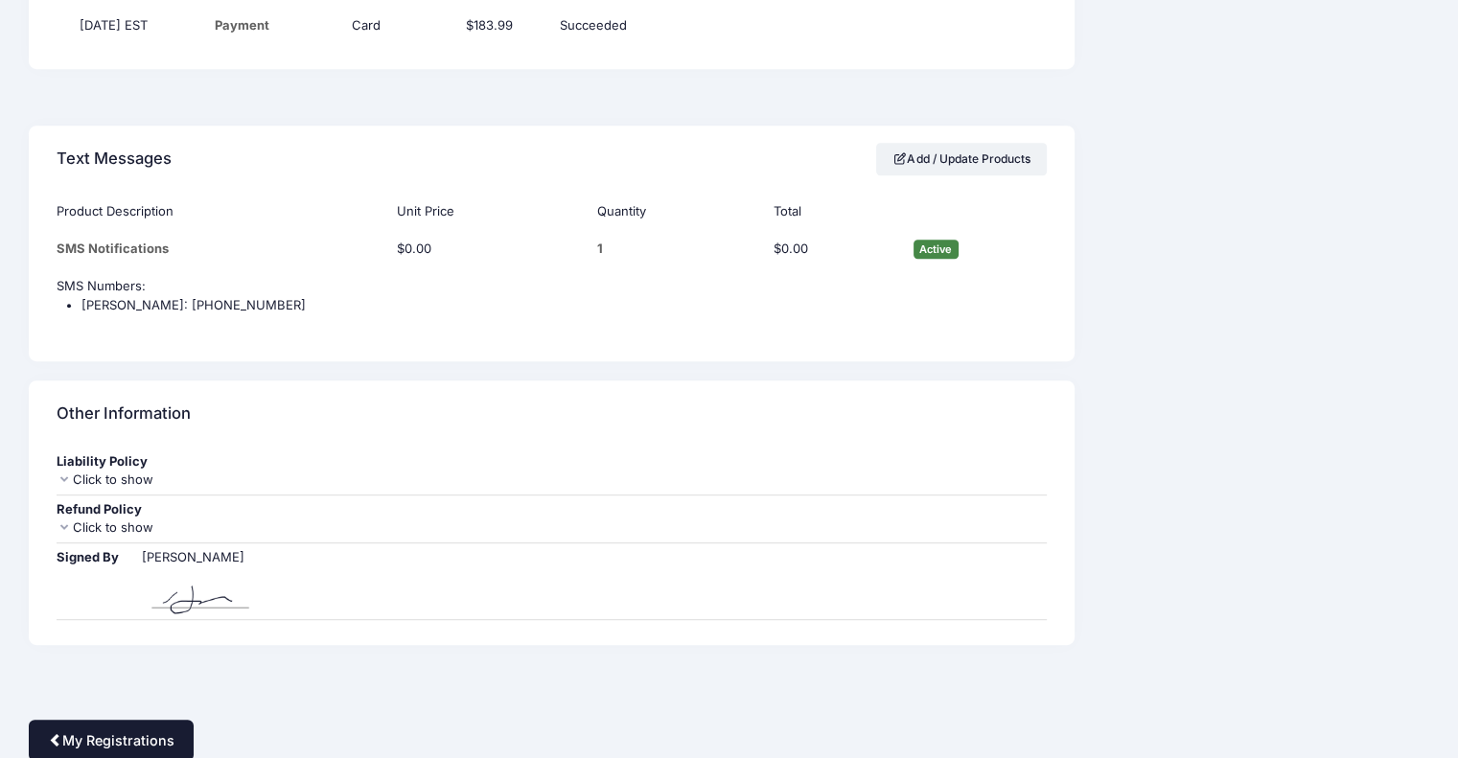
click at [151, 732] on link "My Registrations" at bounding box center [111, 740] width 165 height 41
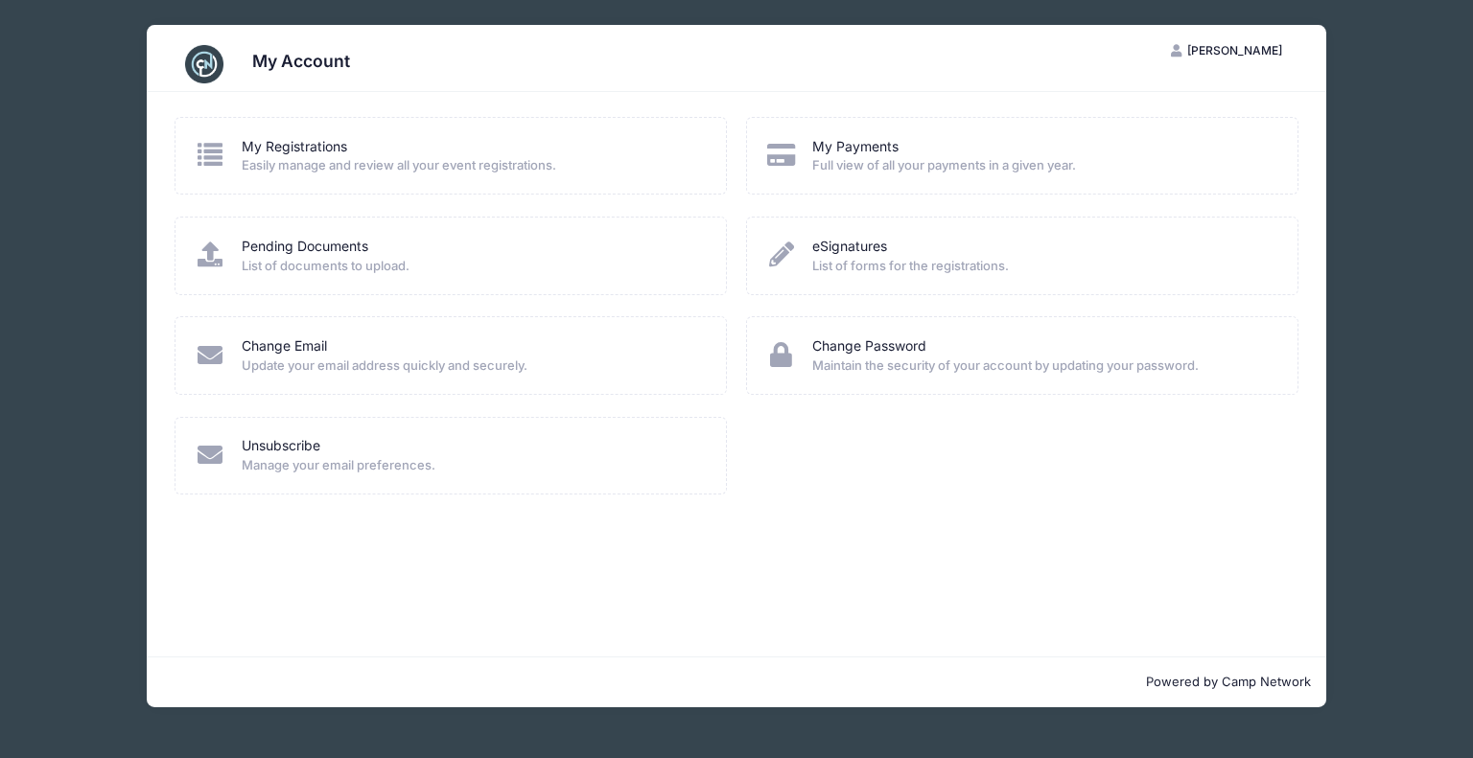
click at [348, 162] on span "Easily manage and review all your event registrations." at bounding box center [472, 165] width 460 height 19
click at [286, 151] on link "My Registrations" at bounding box center [294, 147] width 105 height 20
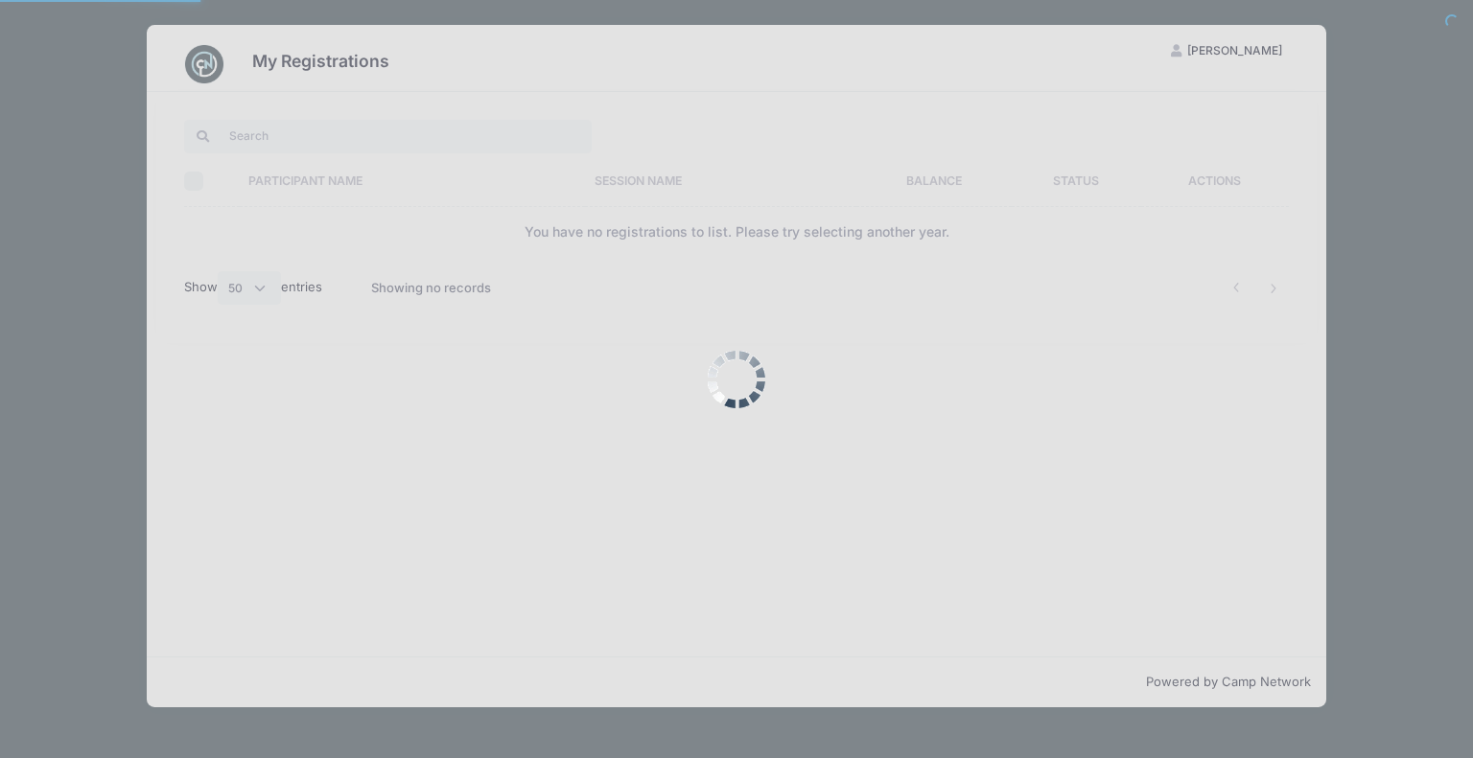
select select "50"
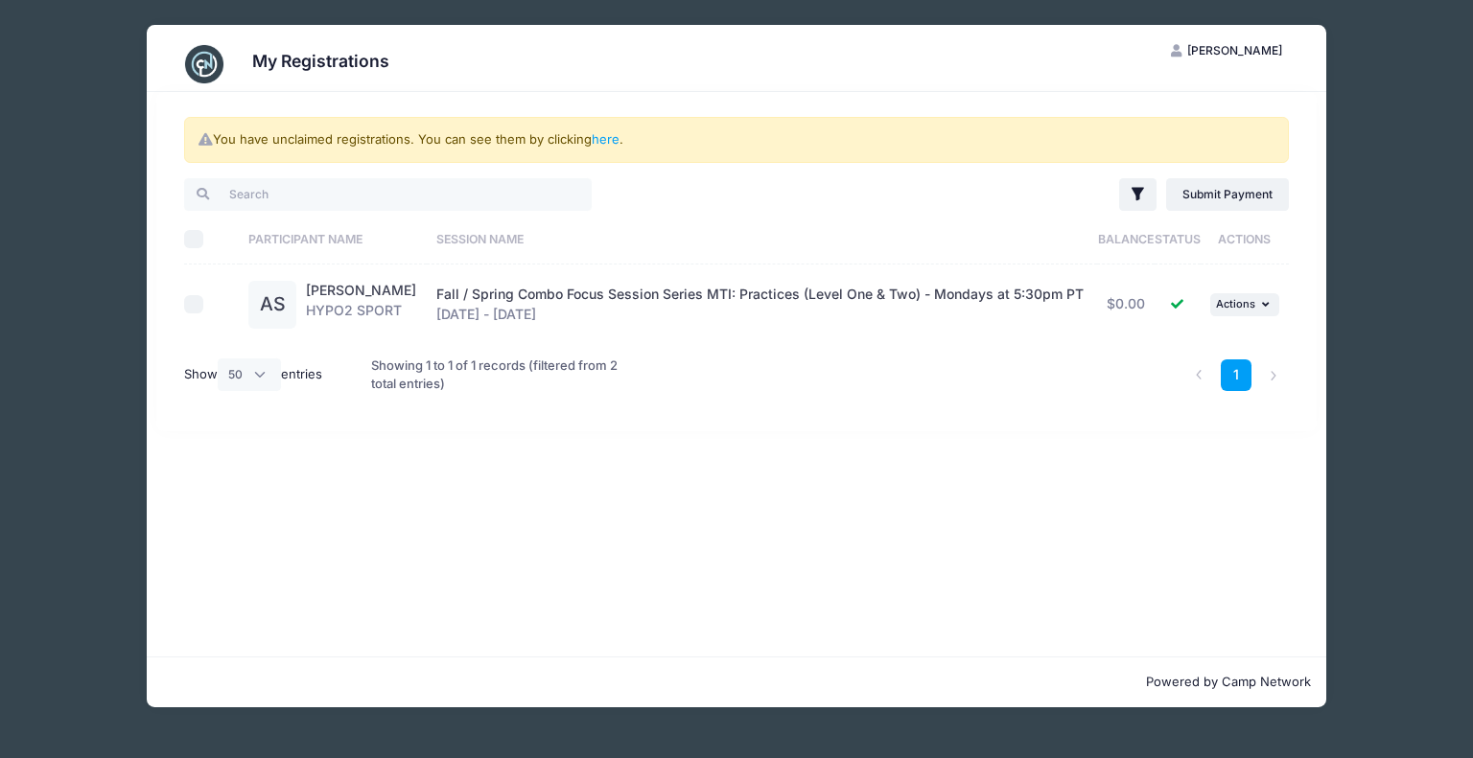
click at [543, 300] on span "Fall / Spring Combo Focus Session Series MTI: Practices (Level One & Two) - Mon…" at bounding box center [759, 294] width 647 height 16
click at [608, 137] on link "here" at bounding box center [606, 138] width 28 height 15
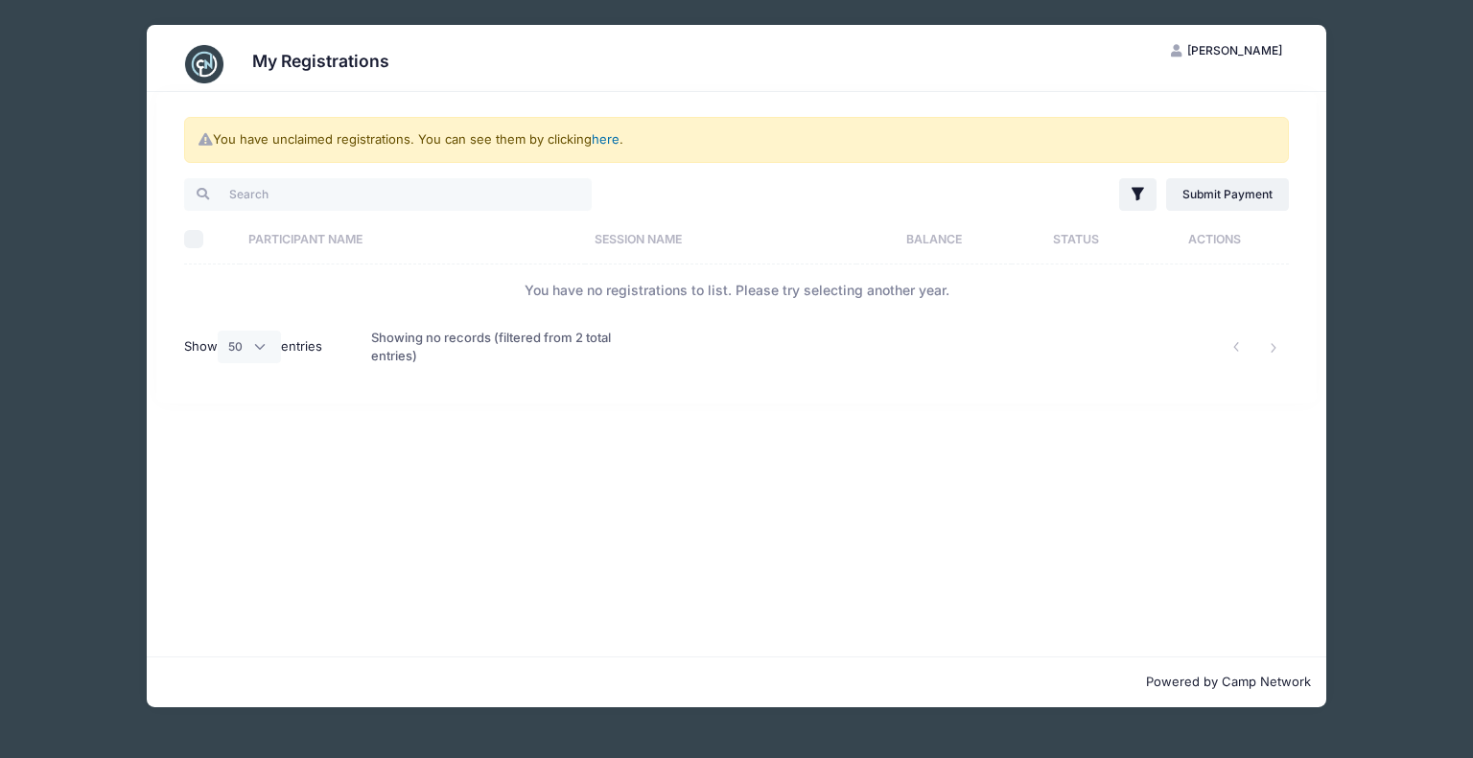
click at [595, 136] on link "here" at bounding box center [606, 138] width 28 height 15
click at [585, 276] on td "You have no registrations to list. Please try selecting another year." at bounding box center [736, 290] width 1104 height 51
click at [611, 135] on link "here" at bounding box center [606, 138] width 28 height 15
click at [270, 40] on div "My Registrations" at bounding box center [736, 64] width 1124 height 54
click at [206, 55] on img at bounding box center [204, 64] width 38 height 38
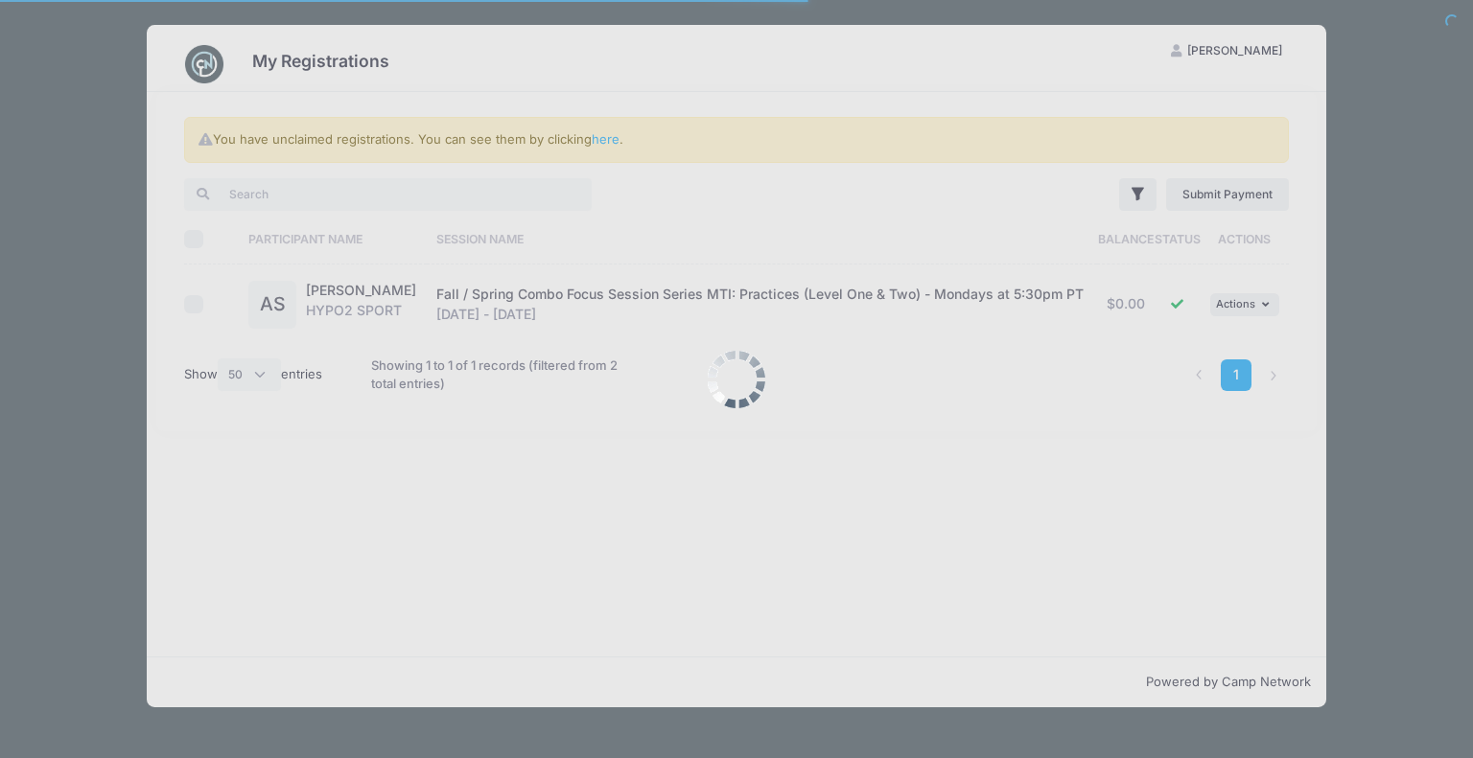
select select "50"
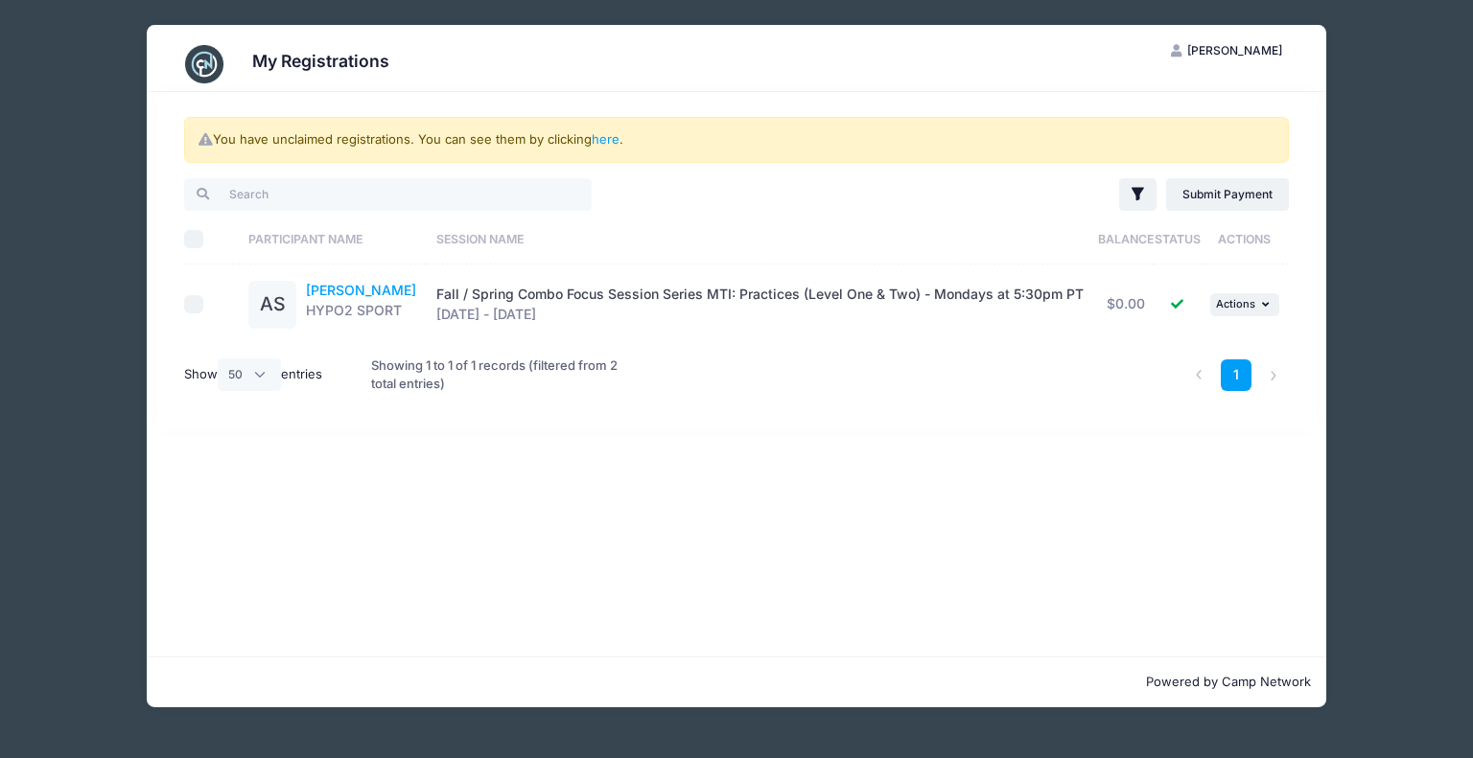
click at [362, 290] on link "[PERSON_NAME]" at bounding box center [361, 290] width 110 height 16
click at [614, 135] on link "here" at bounding box center [606, 138] width 28 height 15
